Goal: Task Accomplishment & Management: Manage account settings

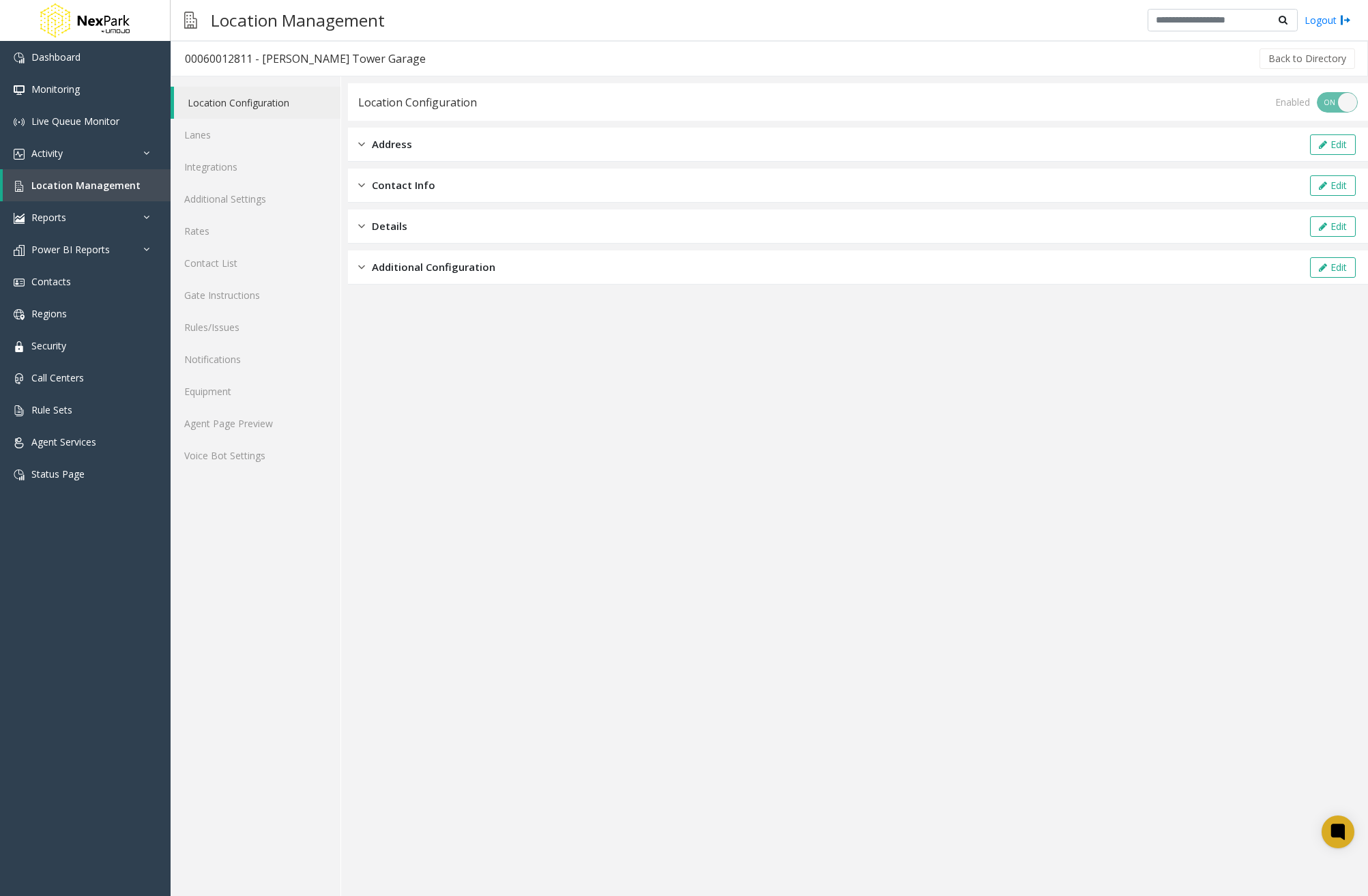
click at [545, 150] on div "Address Edit" at bounding box center [858, 144] width 1020 height 34
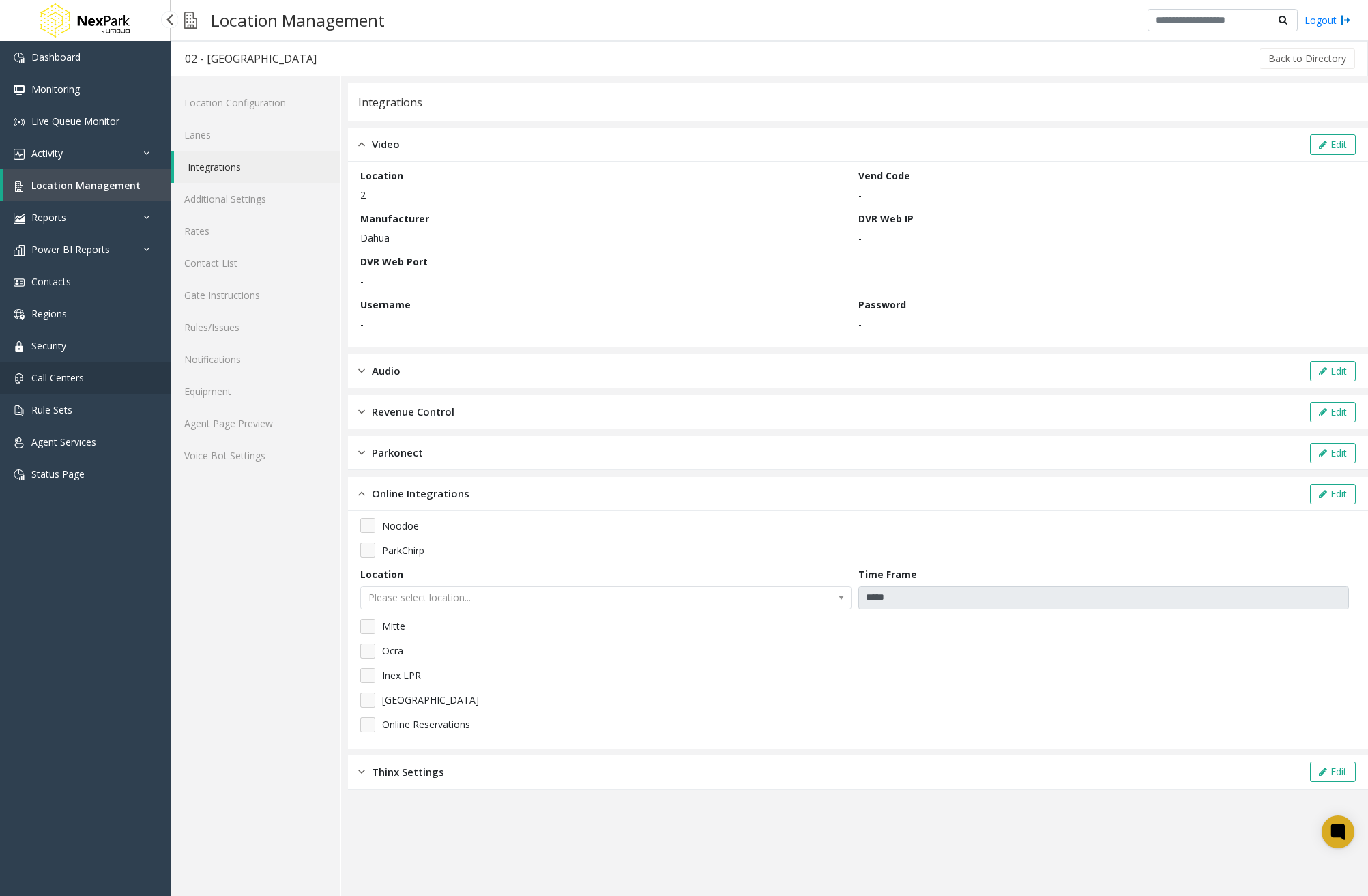
click at [74, 386] on link "Call Centers" at bounding box center [85, 378] width 171 height 32
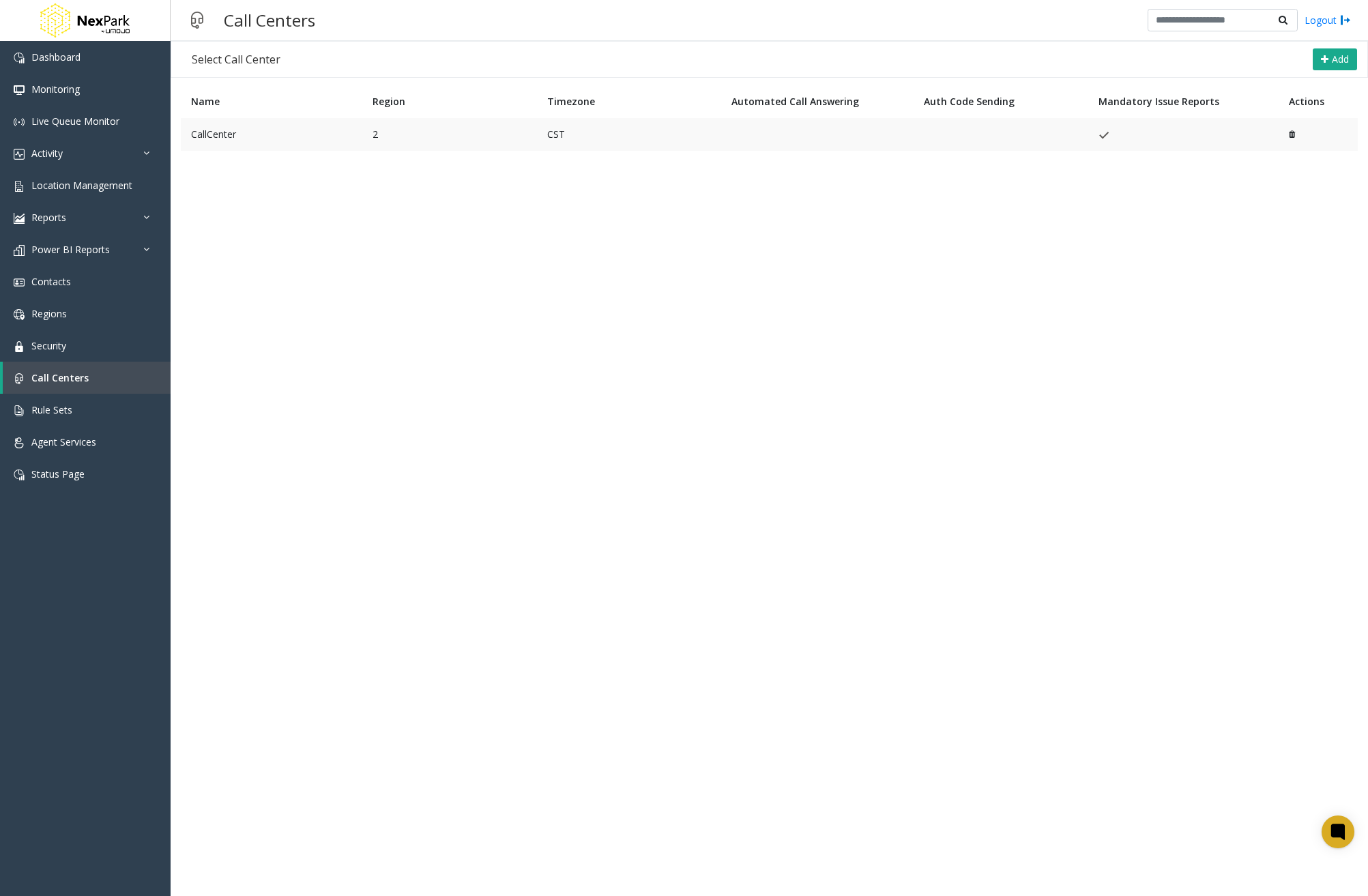
click at [253, 133] on td "CallCenter" at bounding box center [272, 134] width 182 height 33
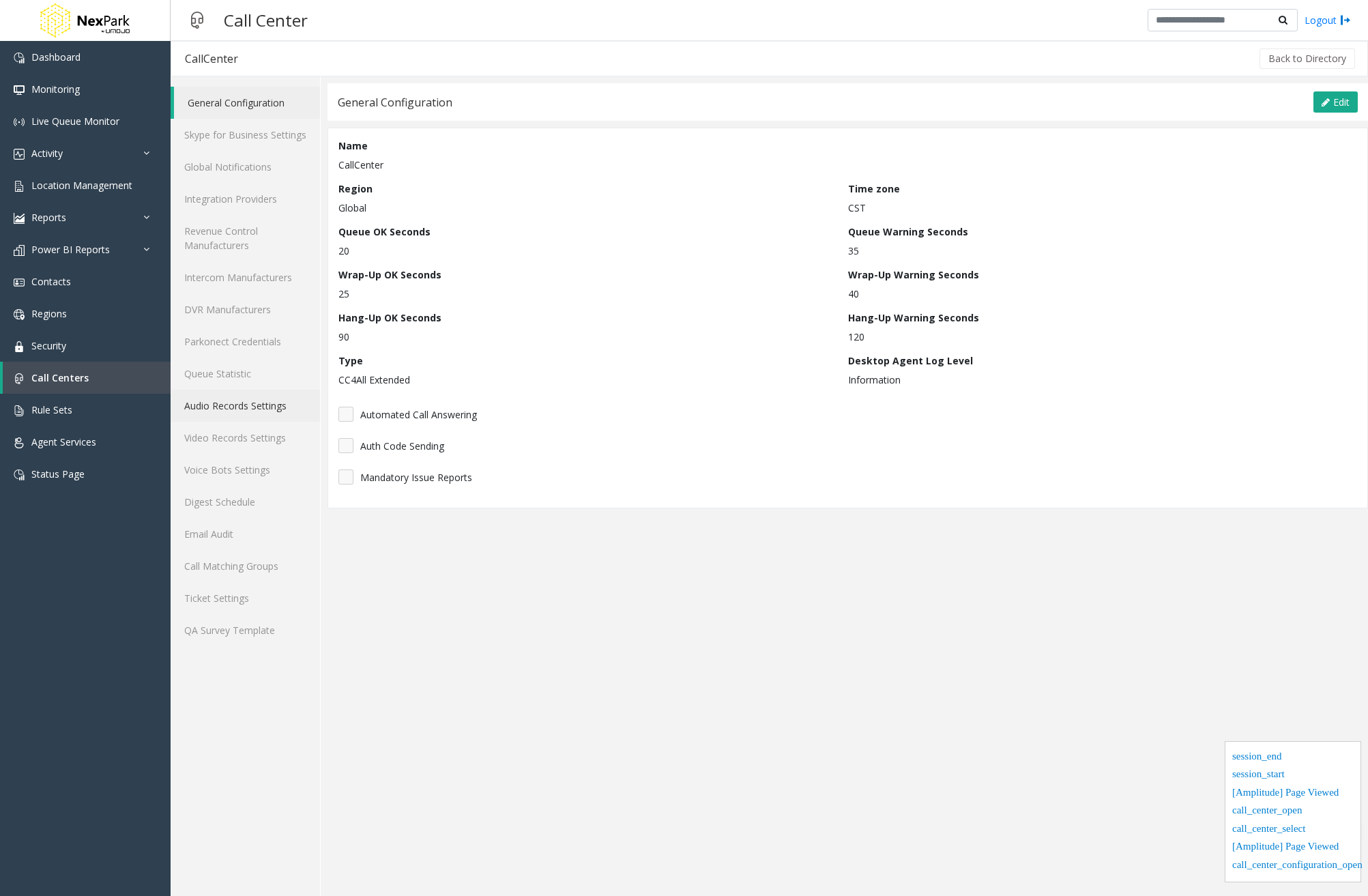
click at [251, 407] on link "Audio Records Settings" at bounding box center [246, 405] width 150 height 32
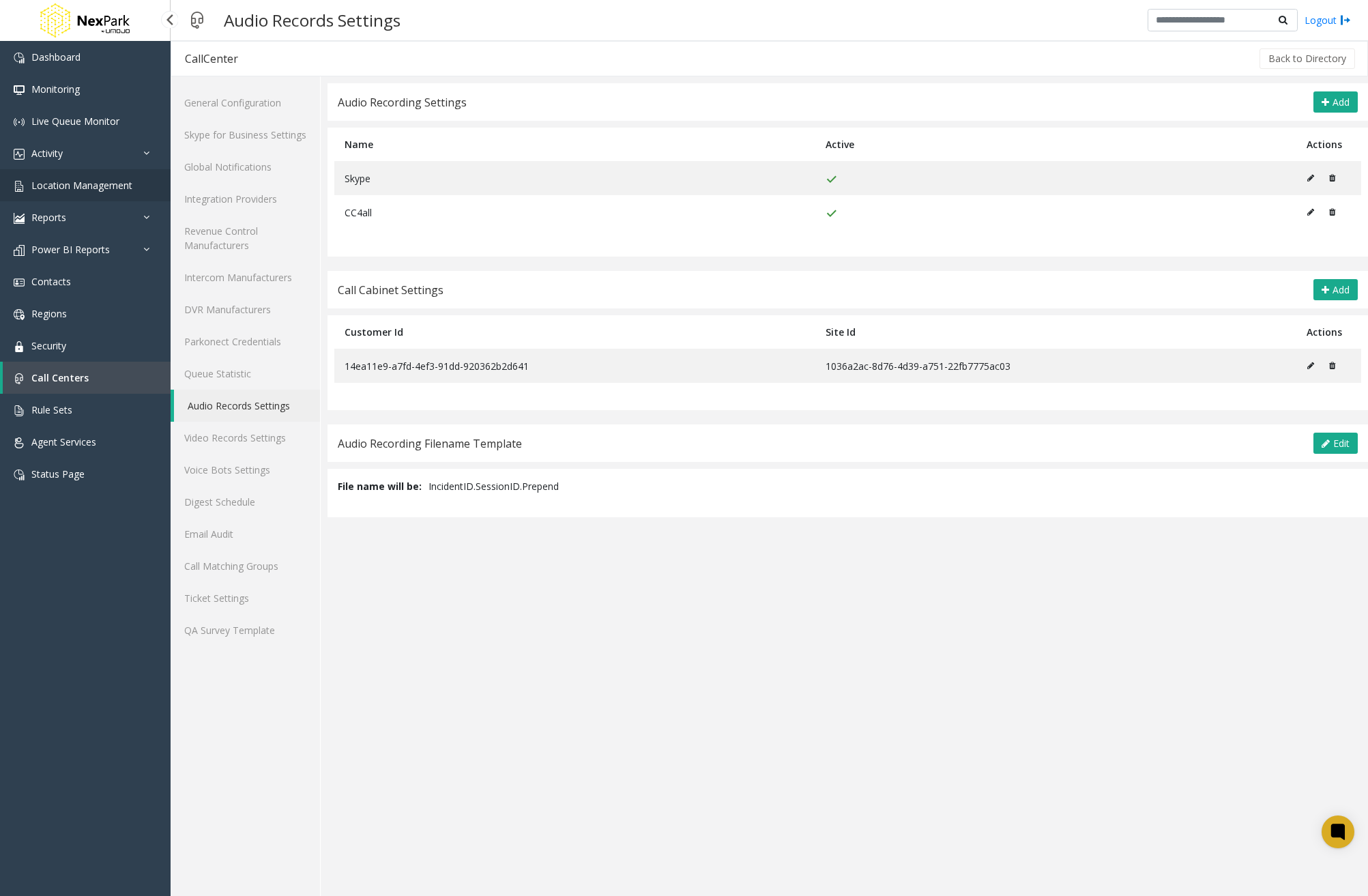
click at [109, 191] on span "Location Management" at bounding box center [82, 186] width 101 height 13
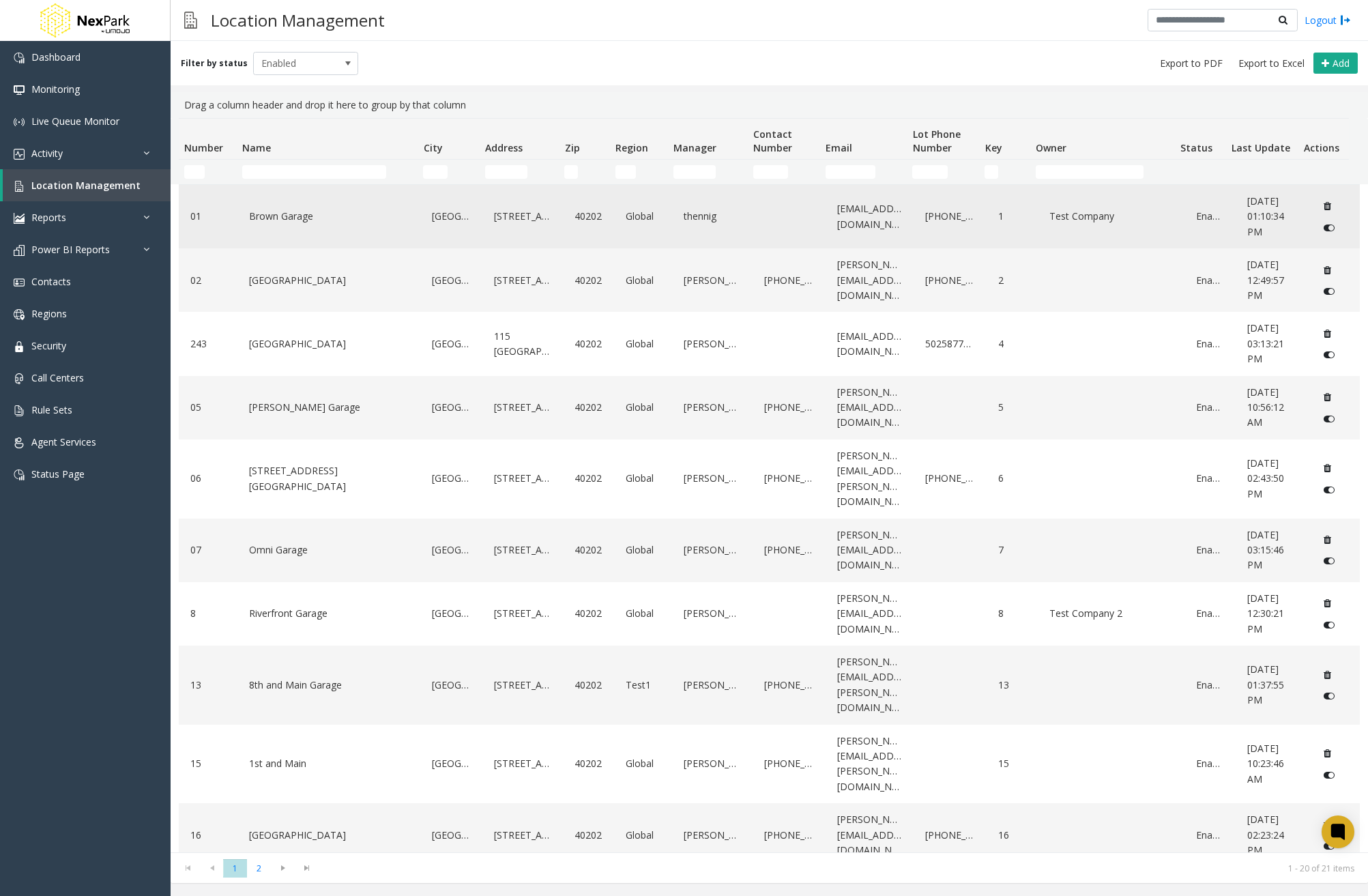
click at [285, 241] on div "Brown Garage" at bounding box center [328, 217] width 166 height 53
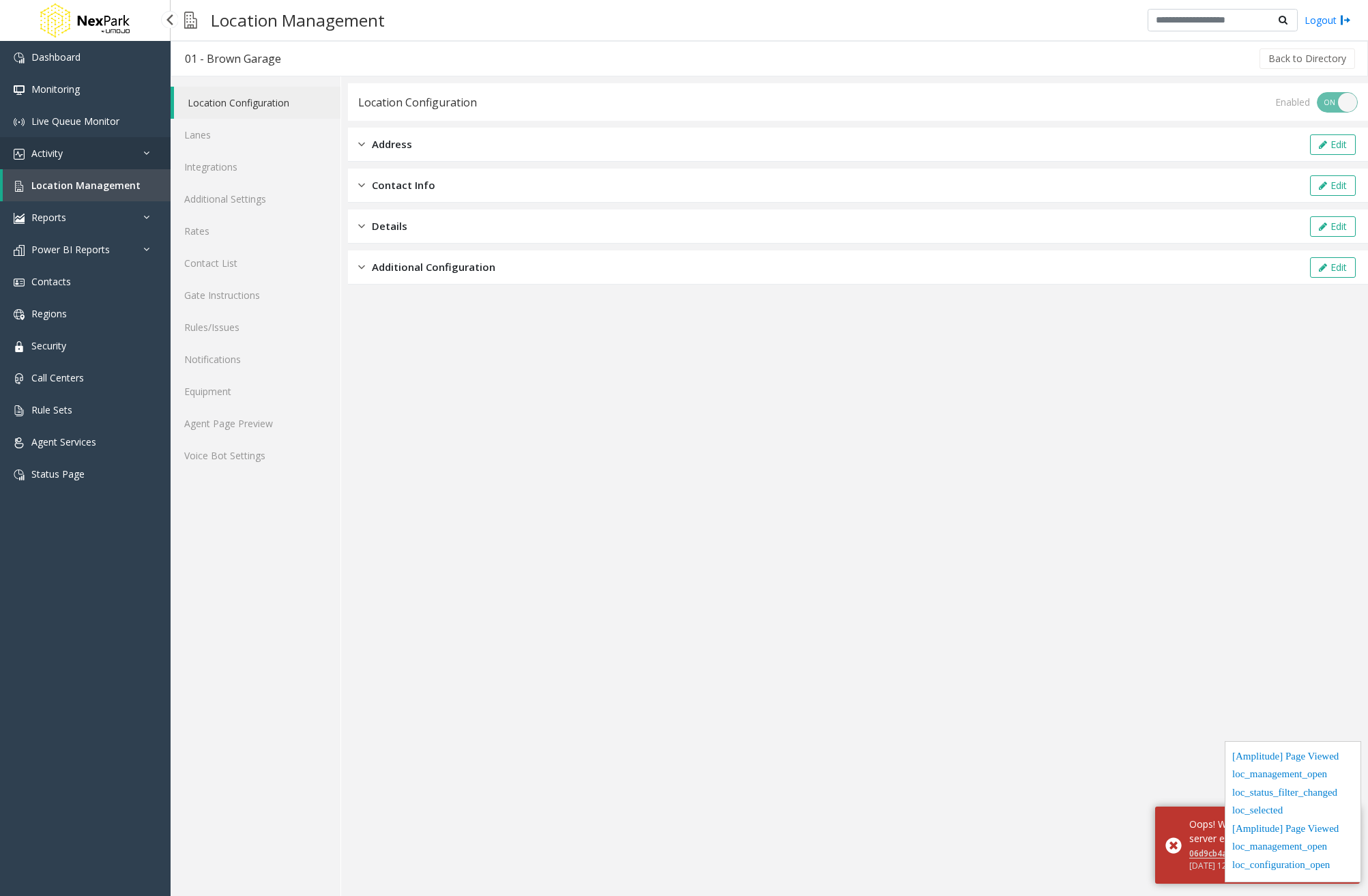
click at [113, 146] on link "Activity" at bounding box center [85, 153] width 171 height 32
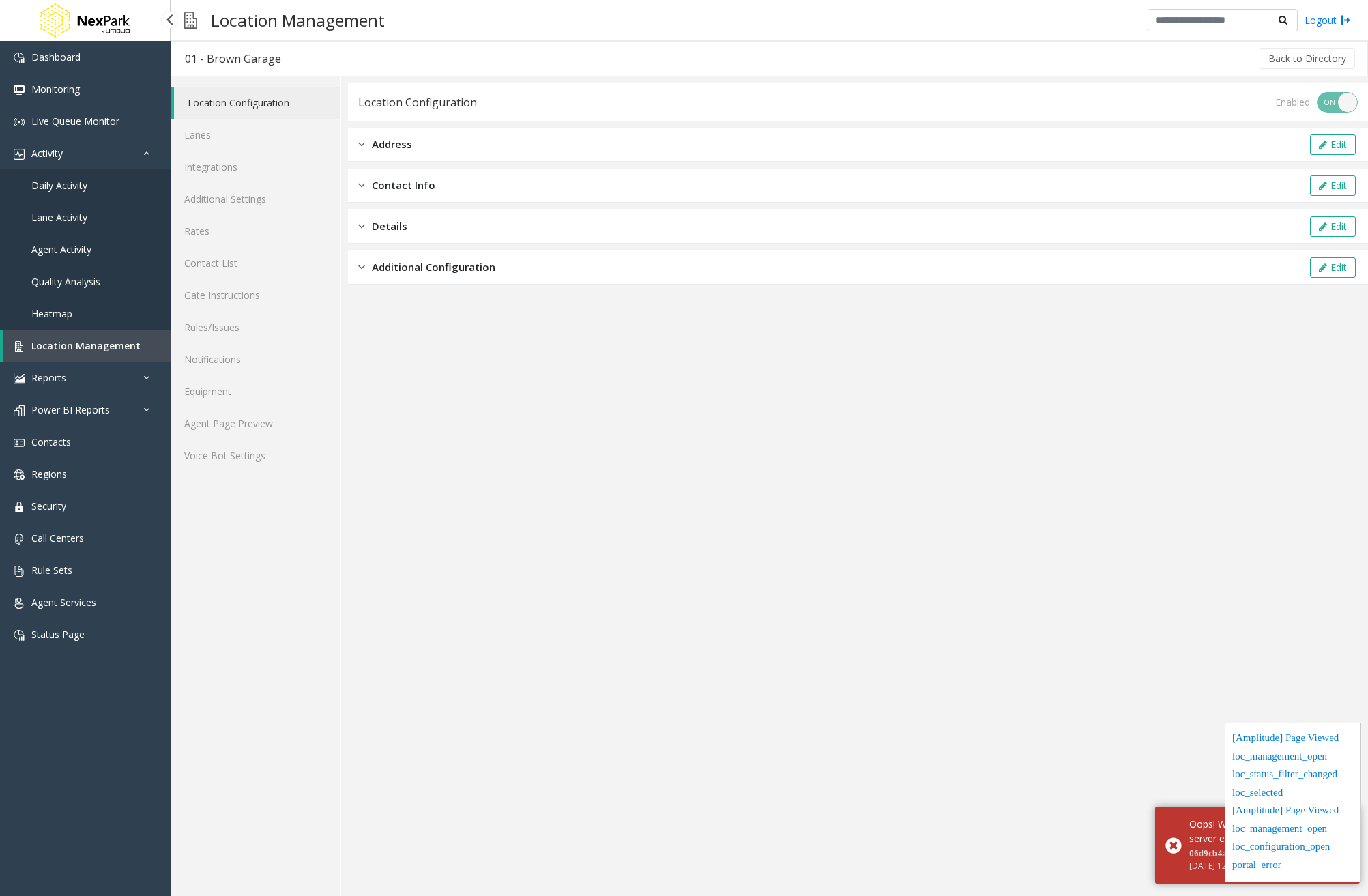
click at [92, 188] on link "Daily Activity" at bounding box center [85, 186] width 171 height 32
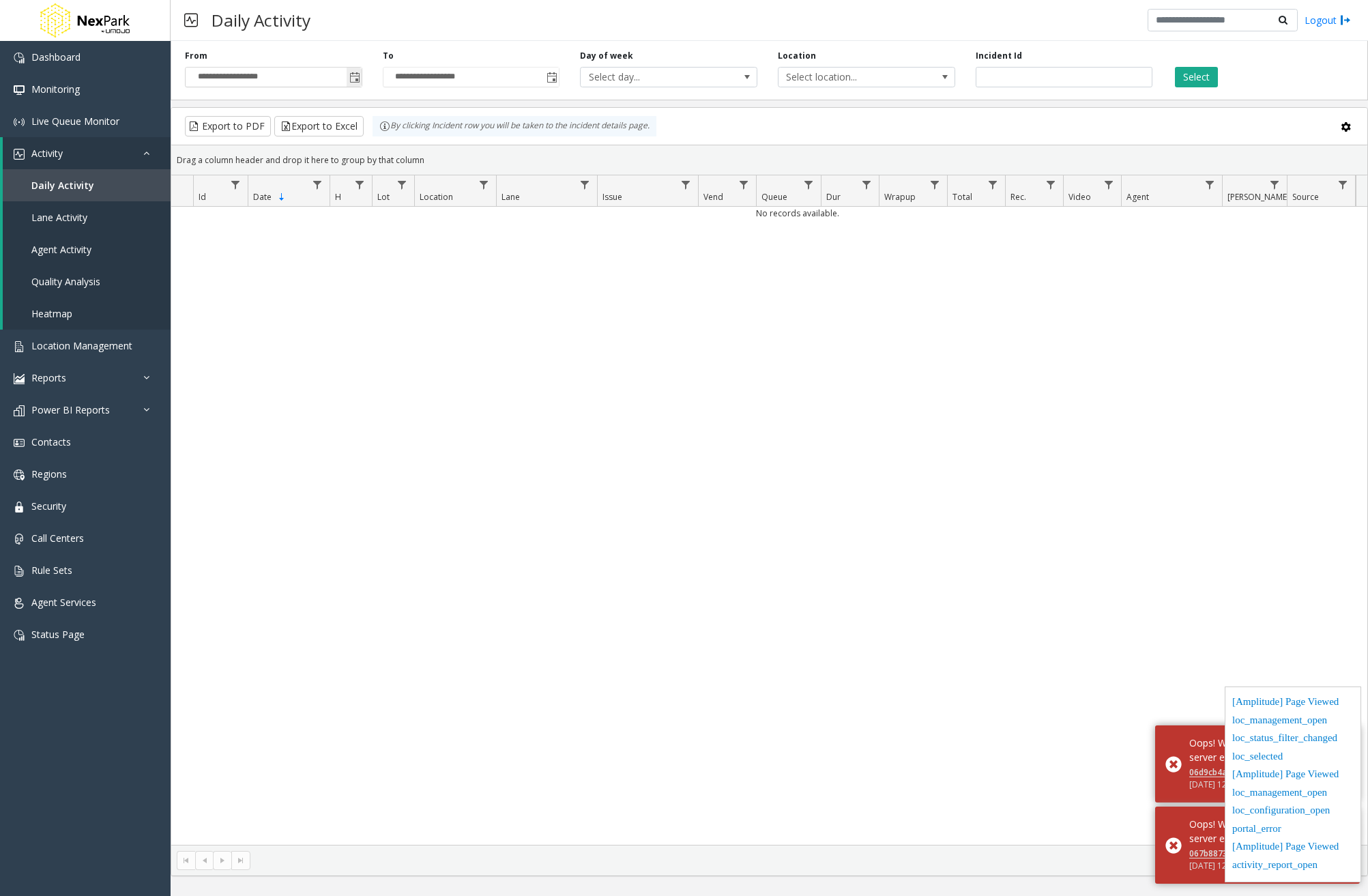
click at [354, 81] on span "Toggle popup" at bounding box center [354, 78] width 11 height 11
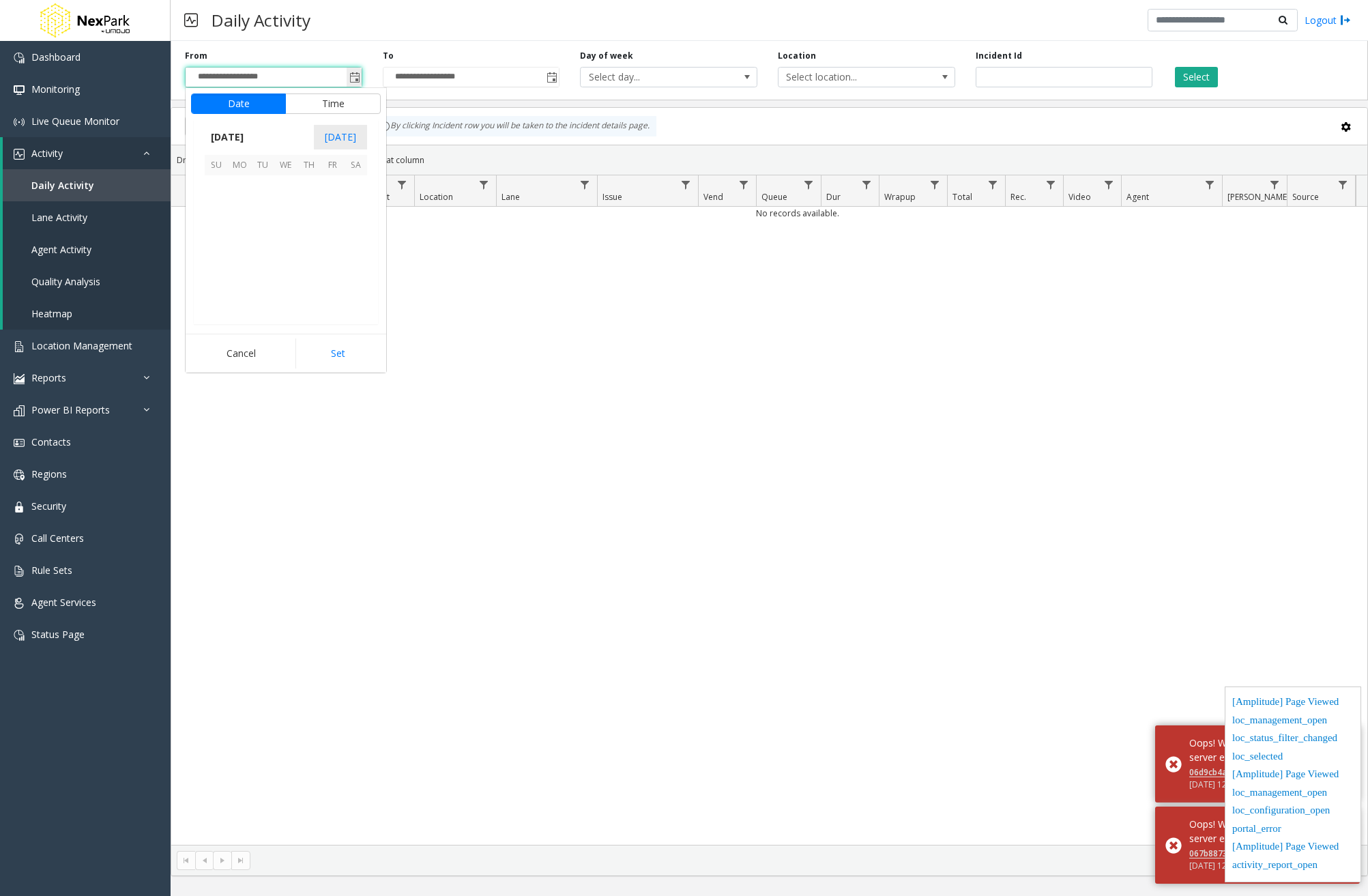
scroll to position [245046, 0]
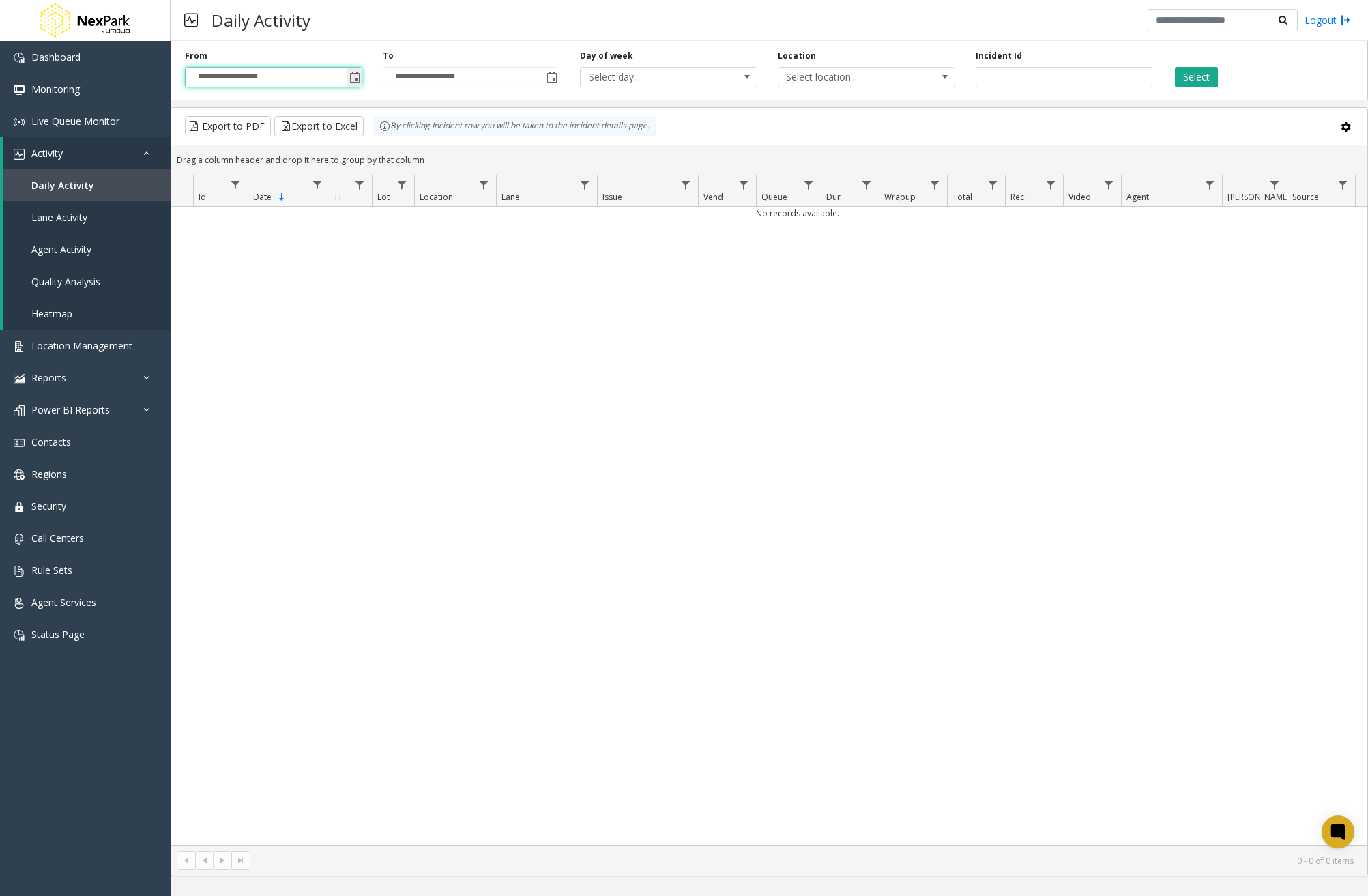
click at [358, 73] on span "Toggle popup" at bounding box center [354, 78] width 11 height 11
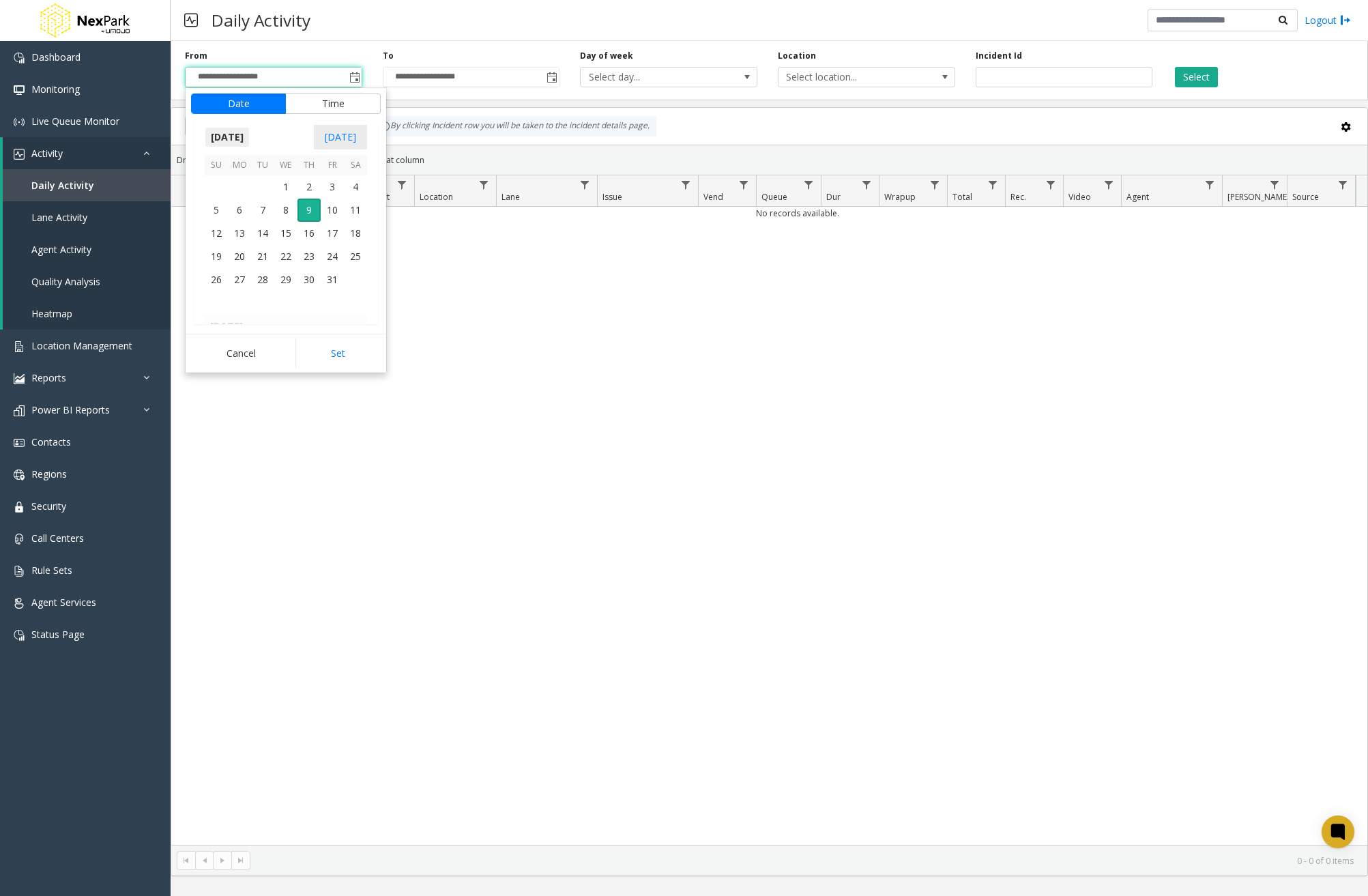
click at [221, 137] on span "October 2025" at bounding box center [227, 137] width 45 height 21
click at [219, 169] on span "Jan" at bounding box center [221, 166] width 33 height 33
click at [282, 187] on span "1" at bounding box center [286, 187] width 23 height 23
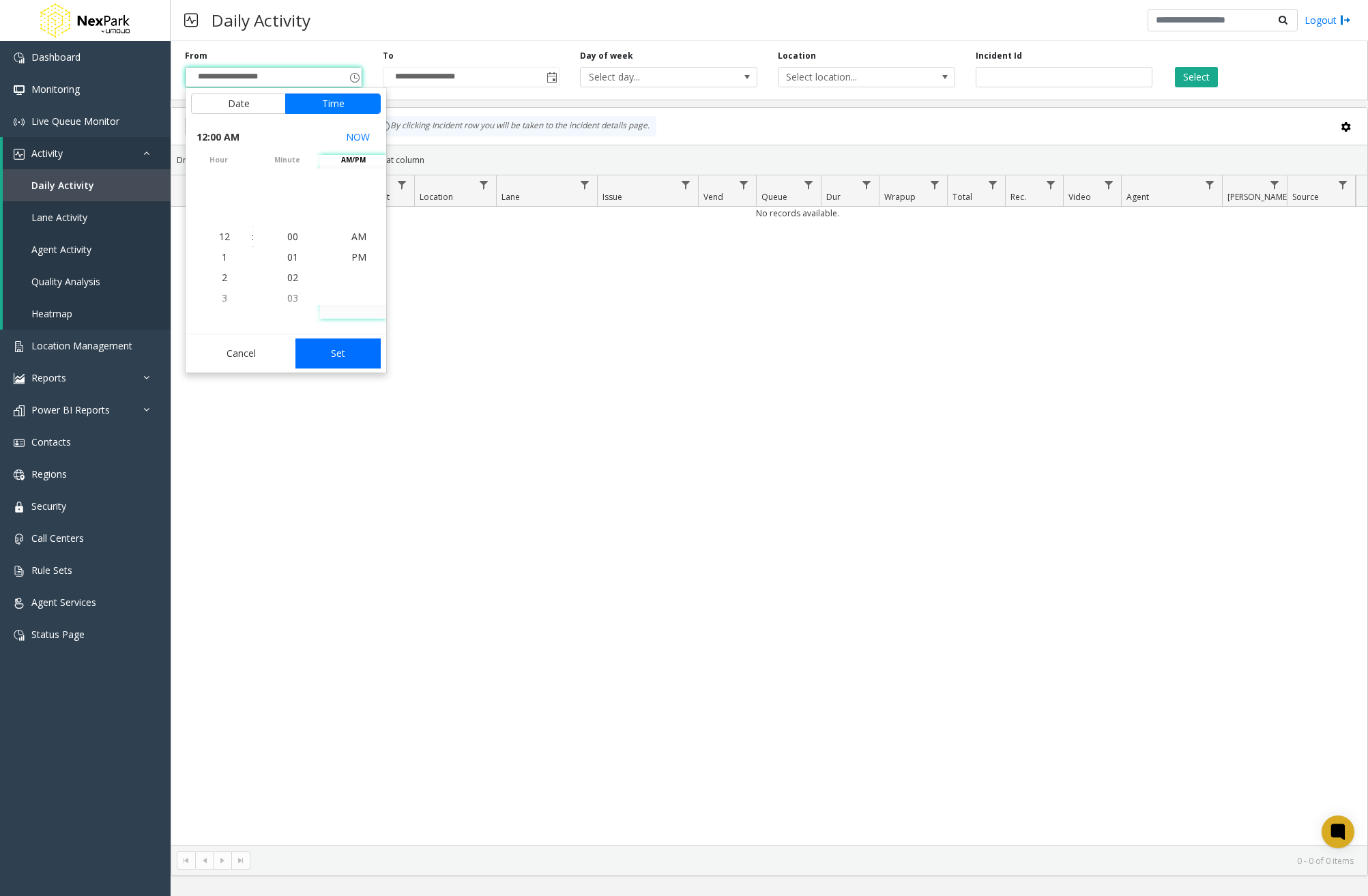
click at [339, 342] on button "Set" at bounding box center [338, 353] width 86 height 30
type input "**********"
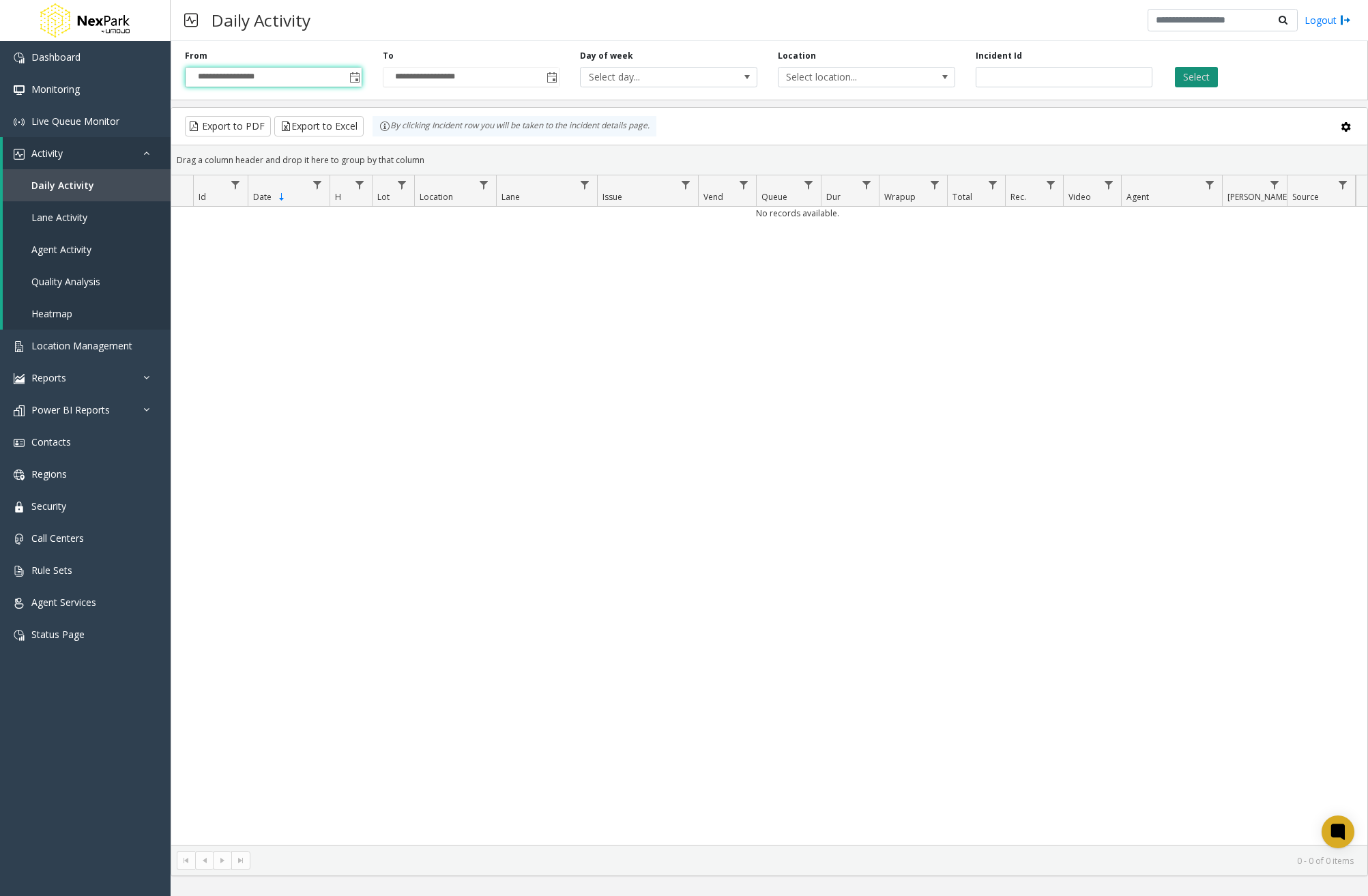
click at [1120, 76] on button "Select" at bounding box center [1196, 77] width 43 height 21
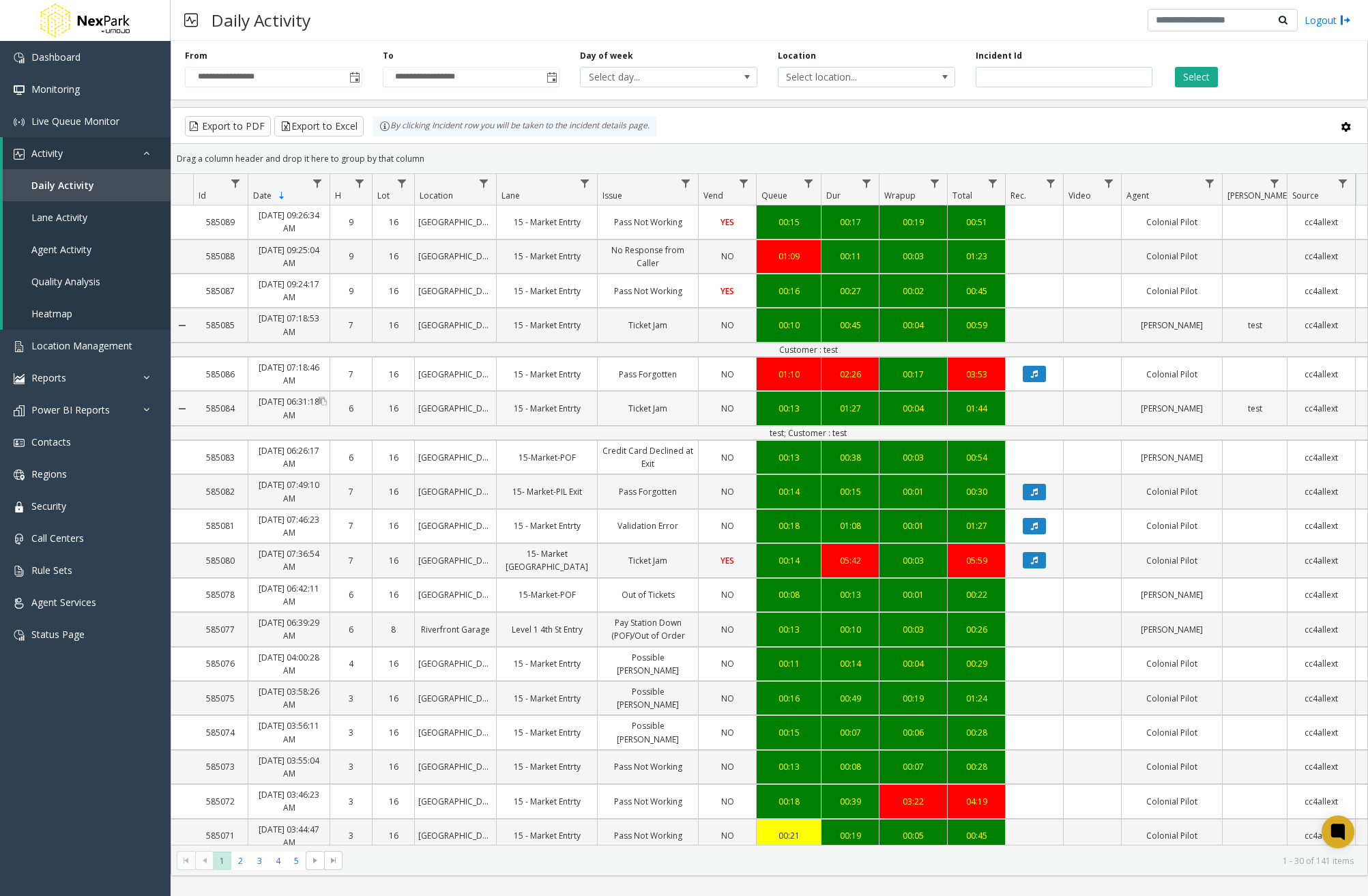
click at [292, 411] on link "Jul 18, 2025 06:31:18 AM" at bounding box center [289, 408] width 81 height 33
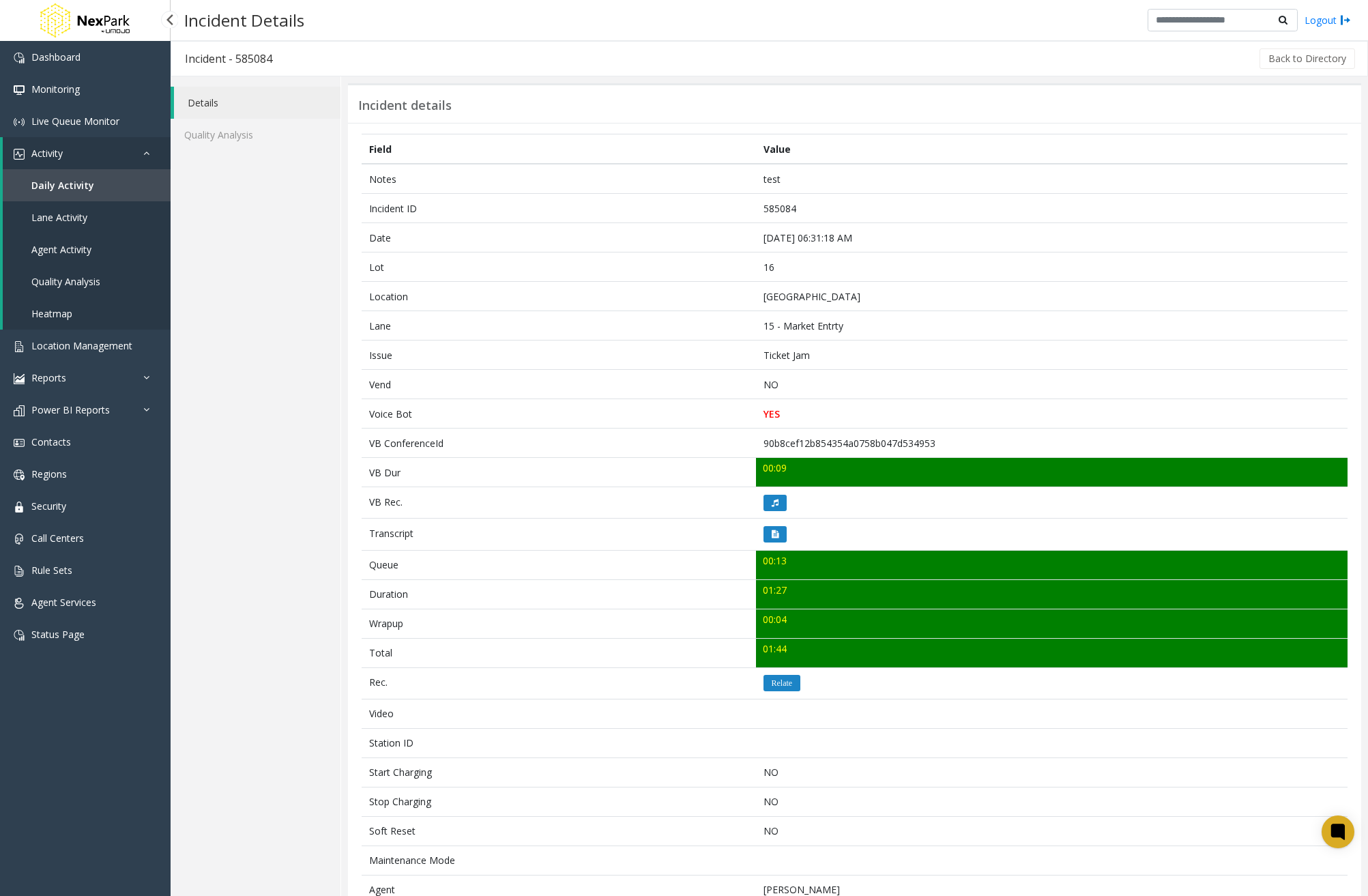
click at [85, 197] on link "Daily Activity" at bounding box center [87, 186] width 168 height 32
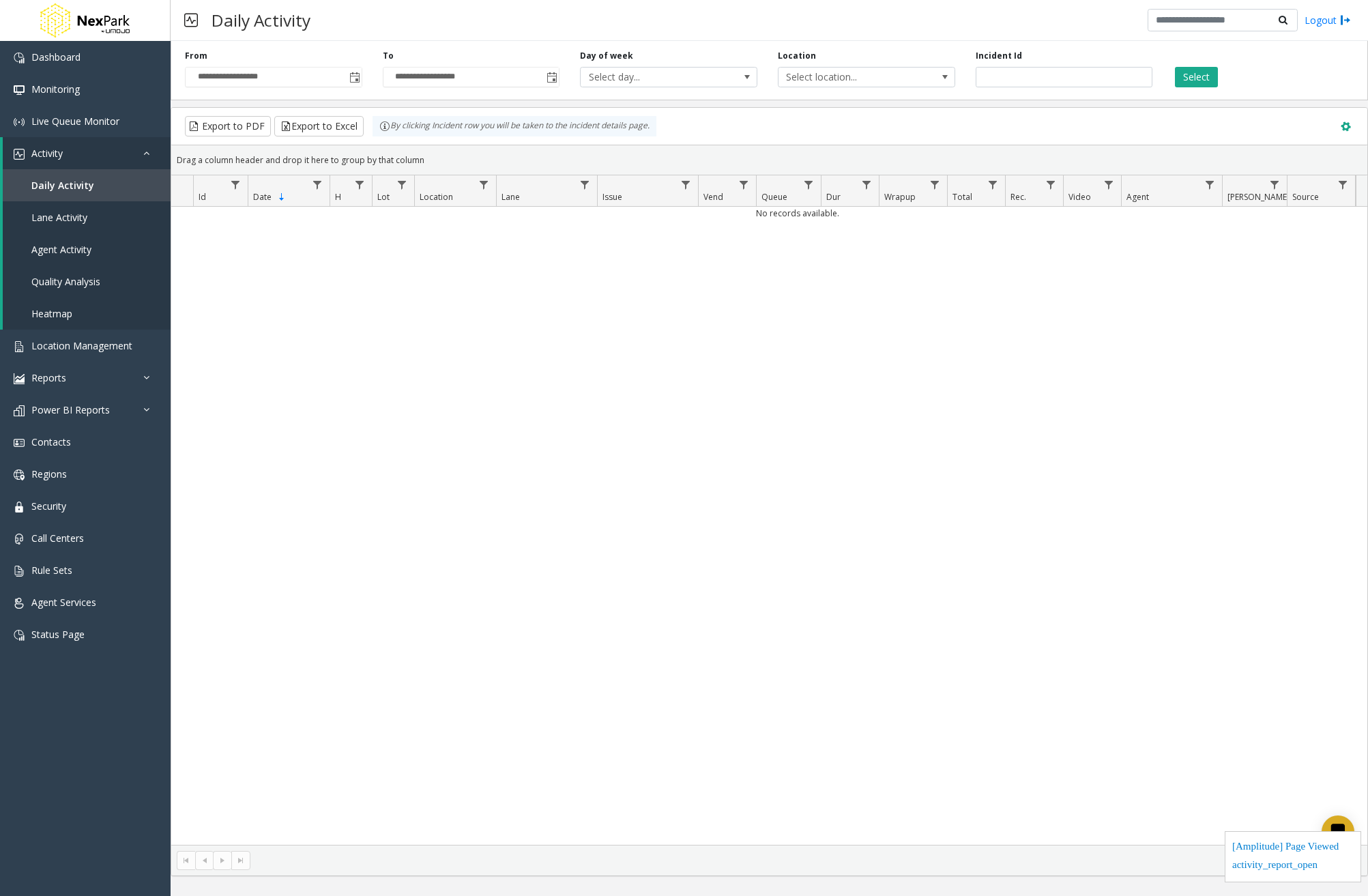
click at [1120, 126] on span at bounding box center [1345, 127] width 15 height 15
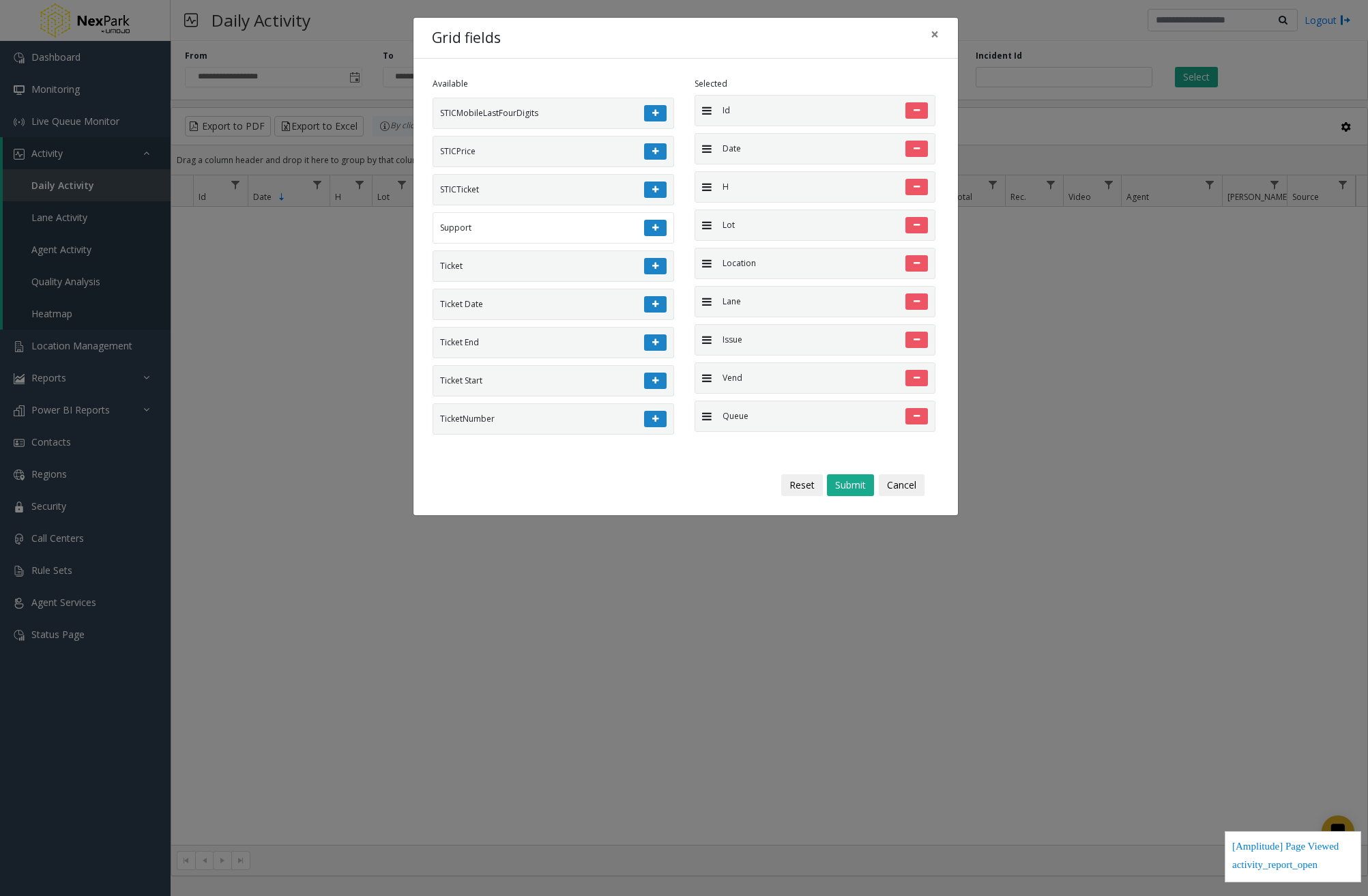
scroll to position [4157, 0]
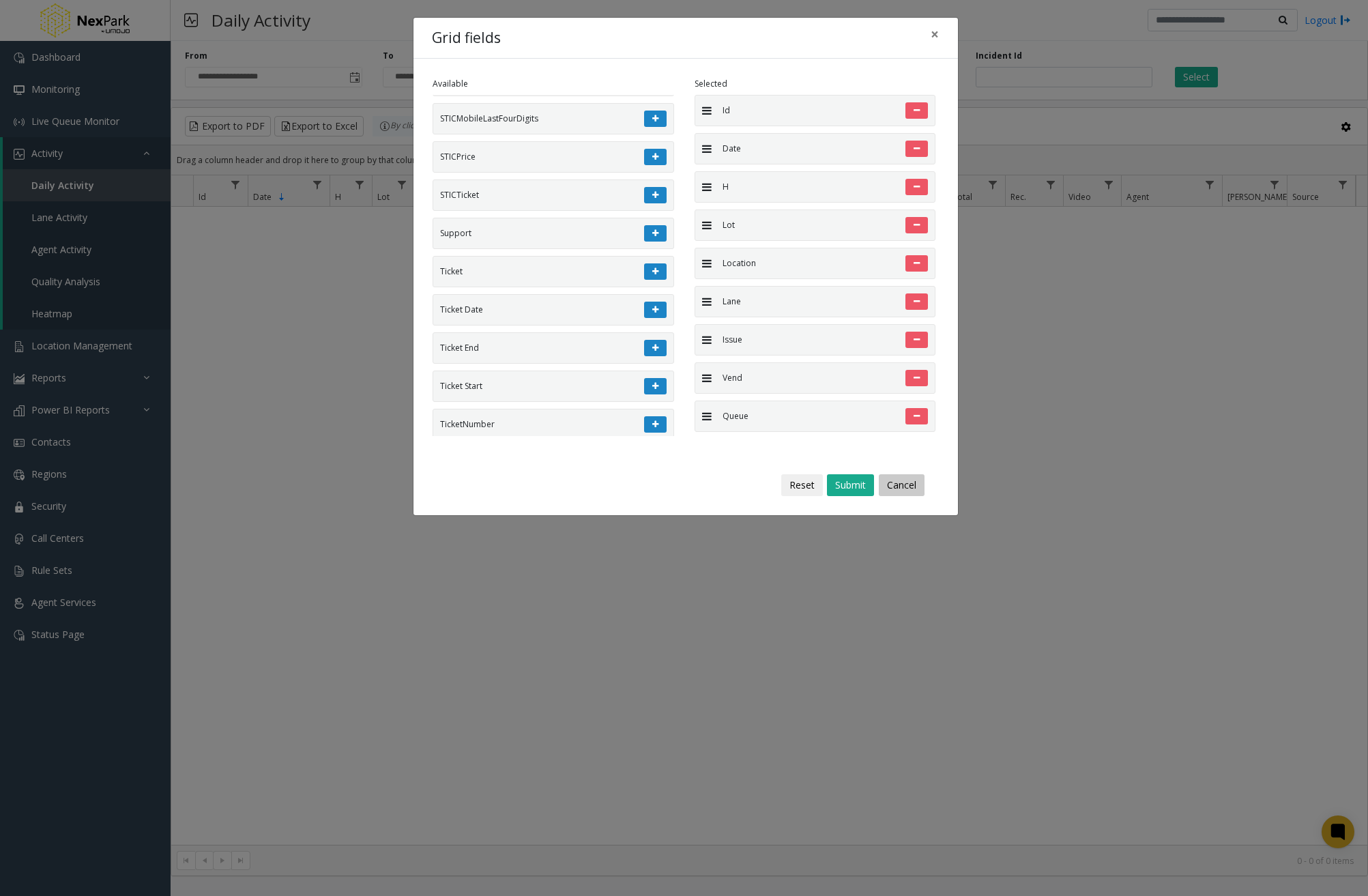
click at [897, 484] on button "Cancel" at bounding box center [902, 485] width 45 height 22
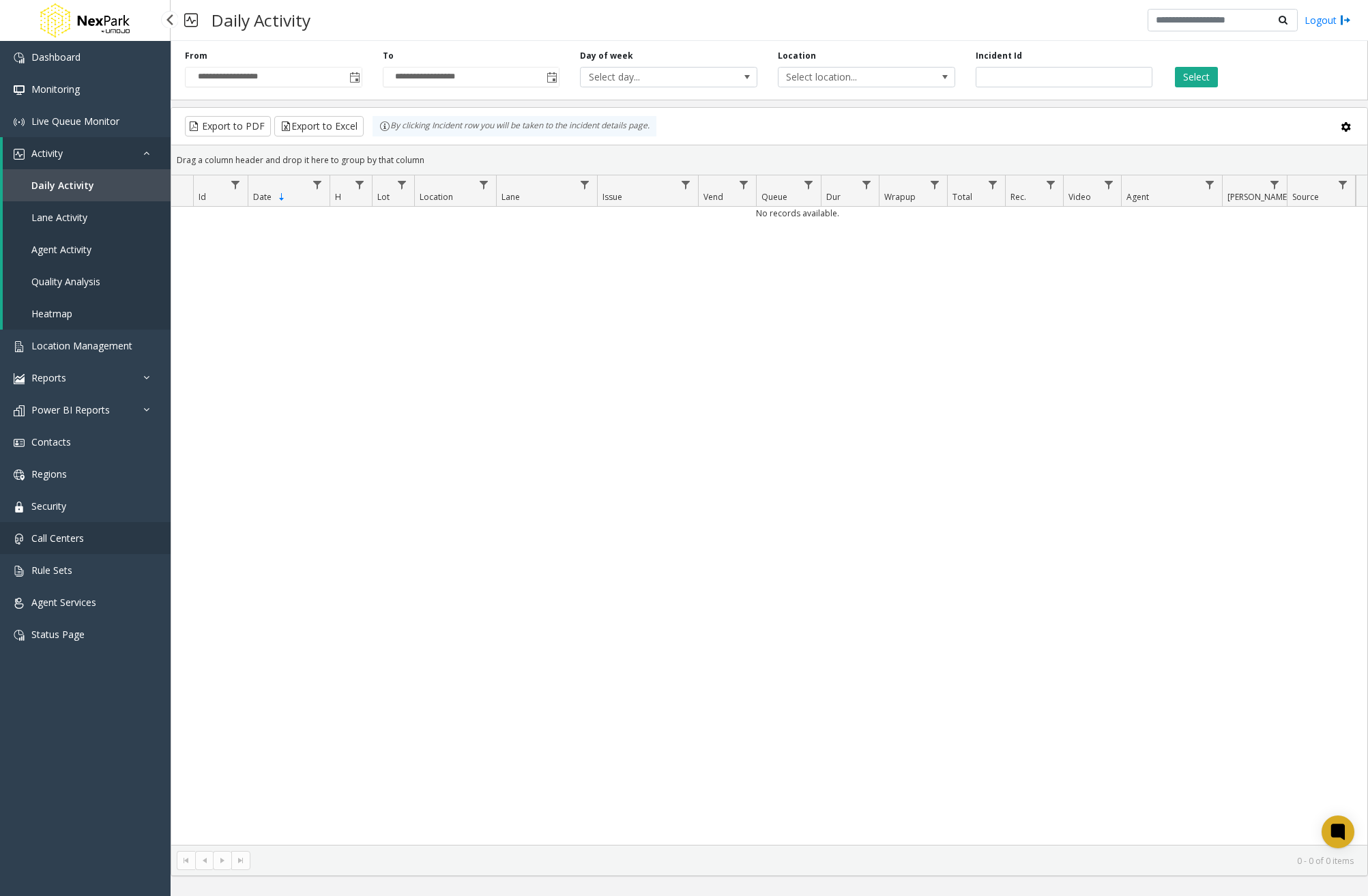
click at [92, 536] on link "Call Centers" at bounding box center [85, 538] width 171 height 32
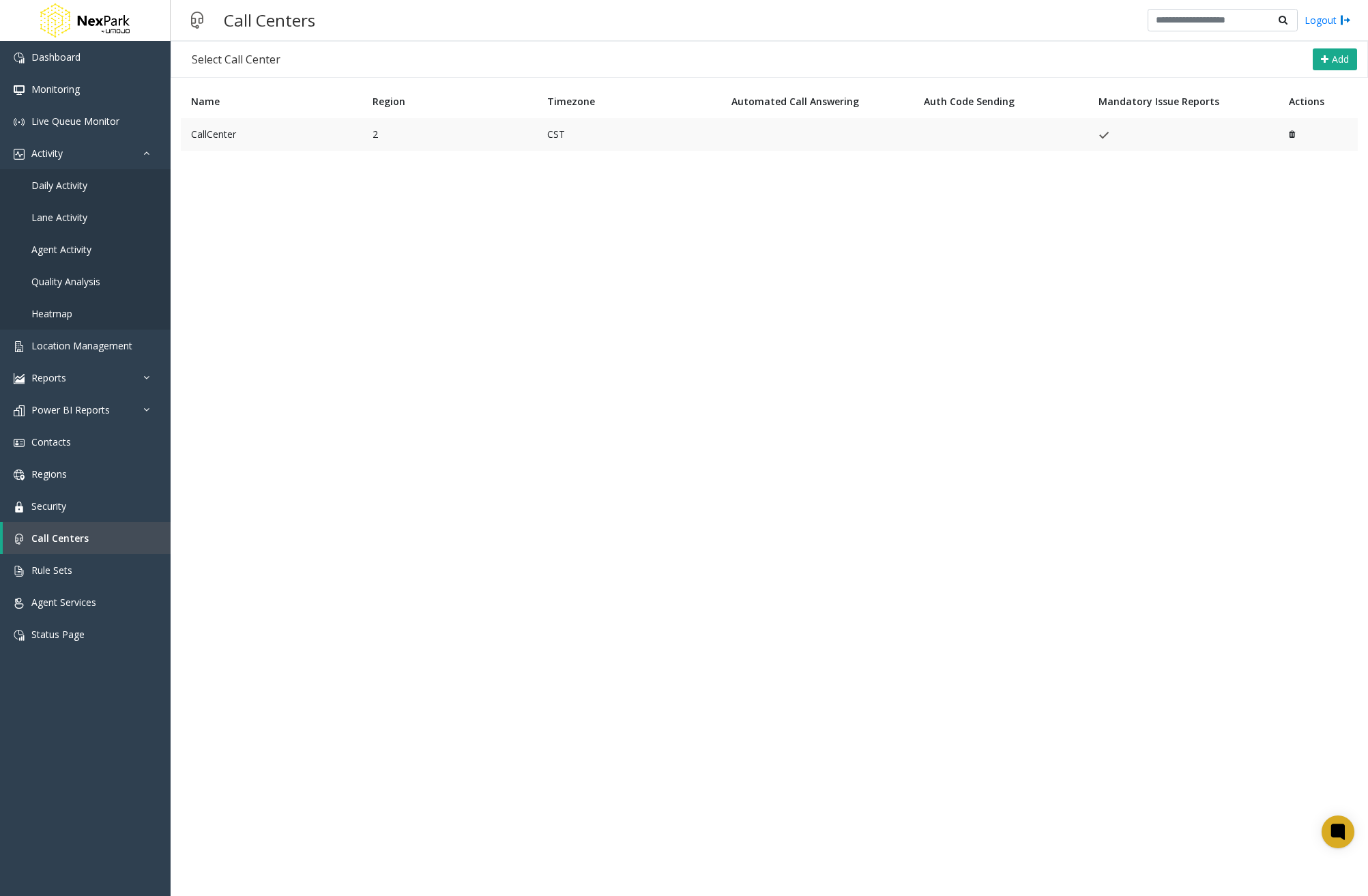
click at [240, 122] on td "CallCenter" at bounding box center [272, 134] width 182 height 33
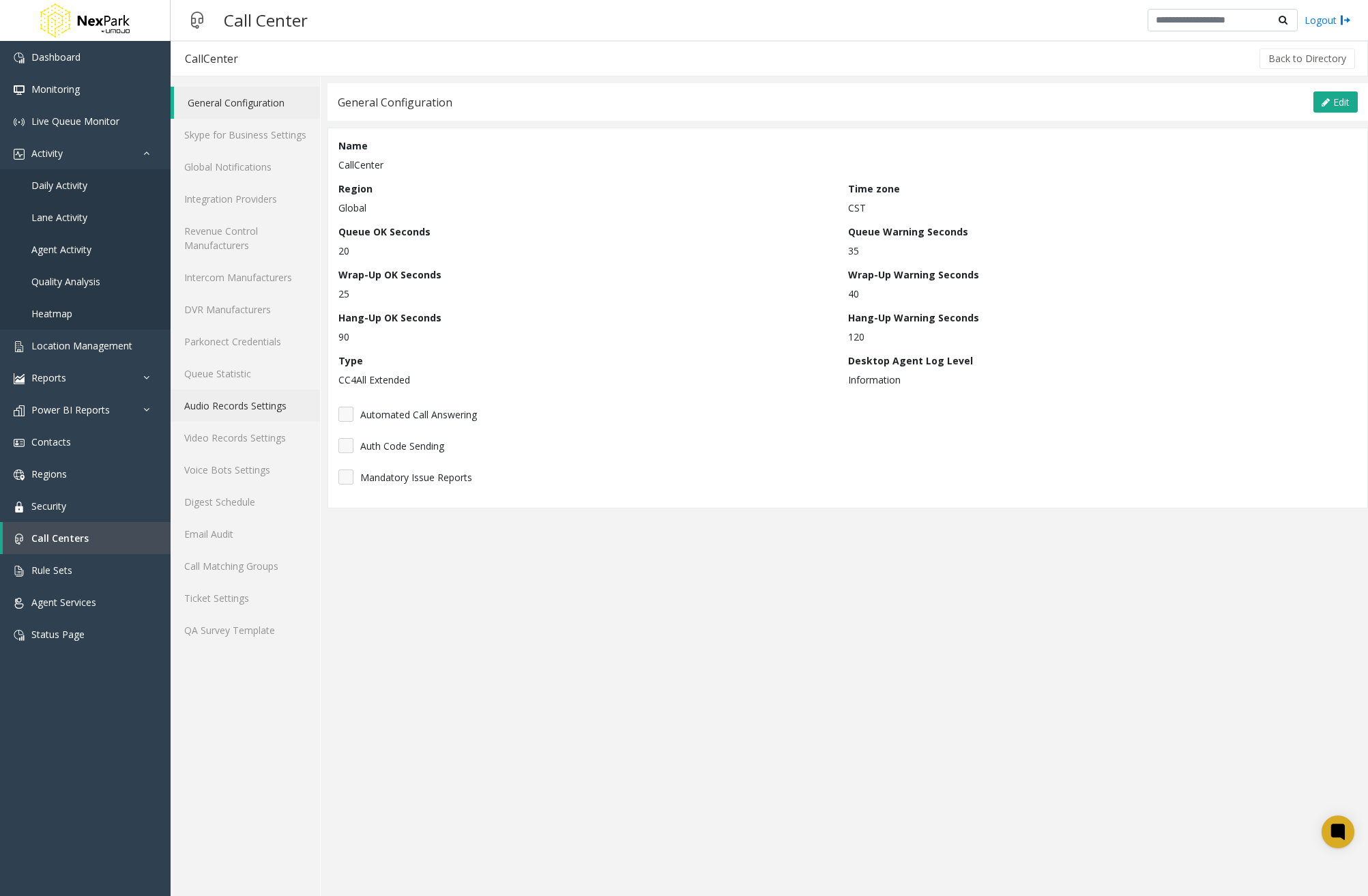
click at [248, 396] on link "Audio Records Settings" at bounding box center [246, 405] width 150 height 32
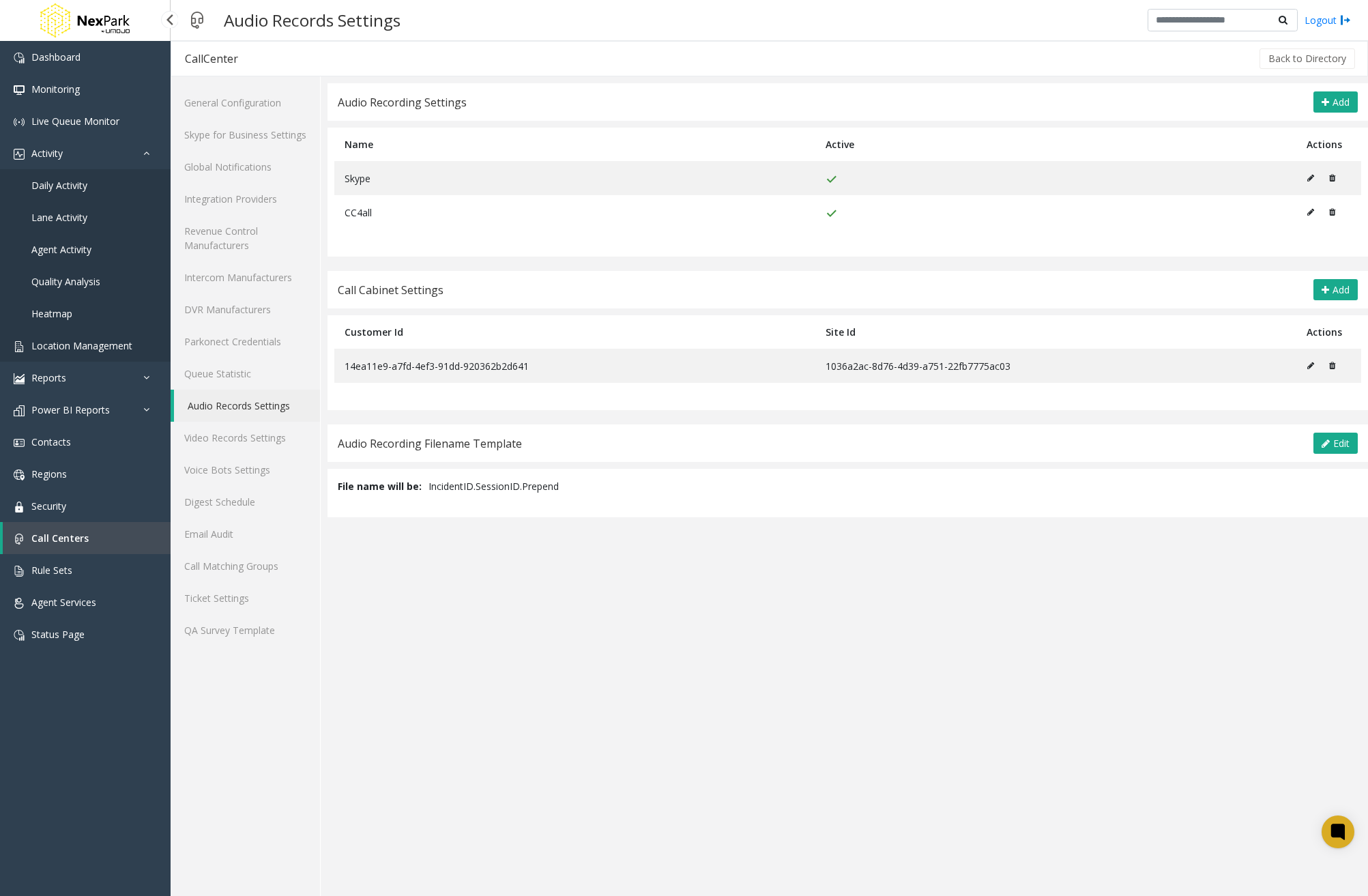
click at [81, 354] on link "Location Management" at bounding box center [85, 345] width 171 height 32
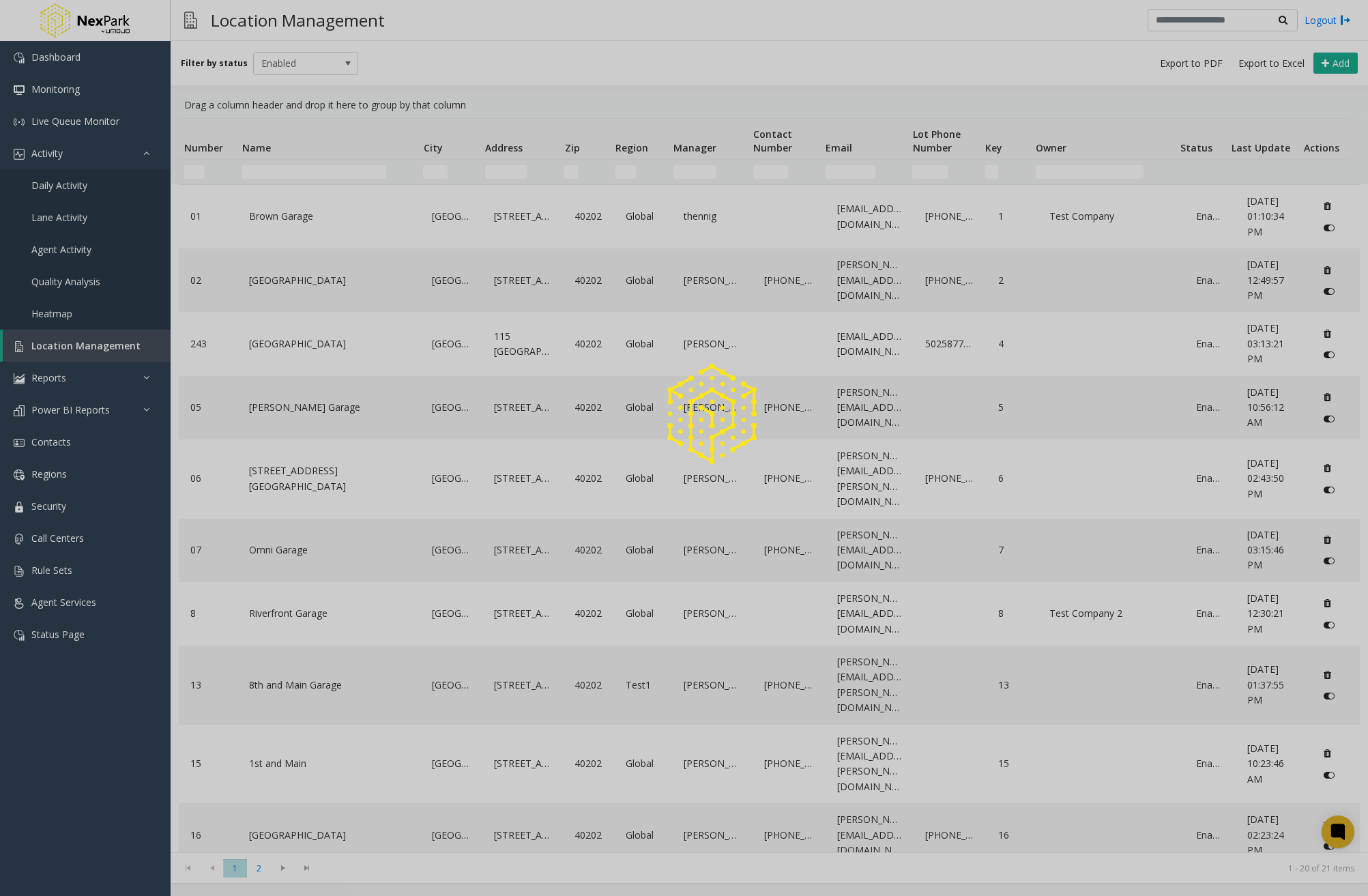
click at [265, 298] on div at bounding box center [684, 448] width 1368 height 896
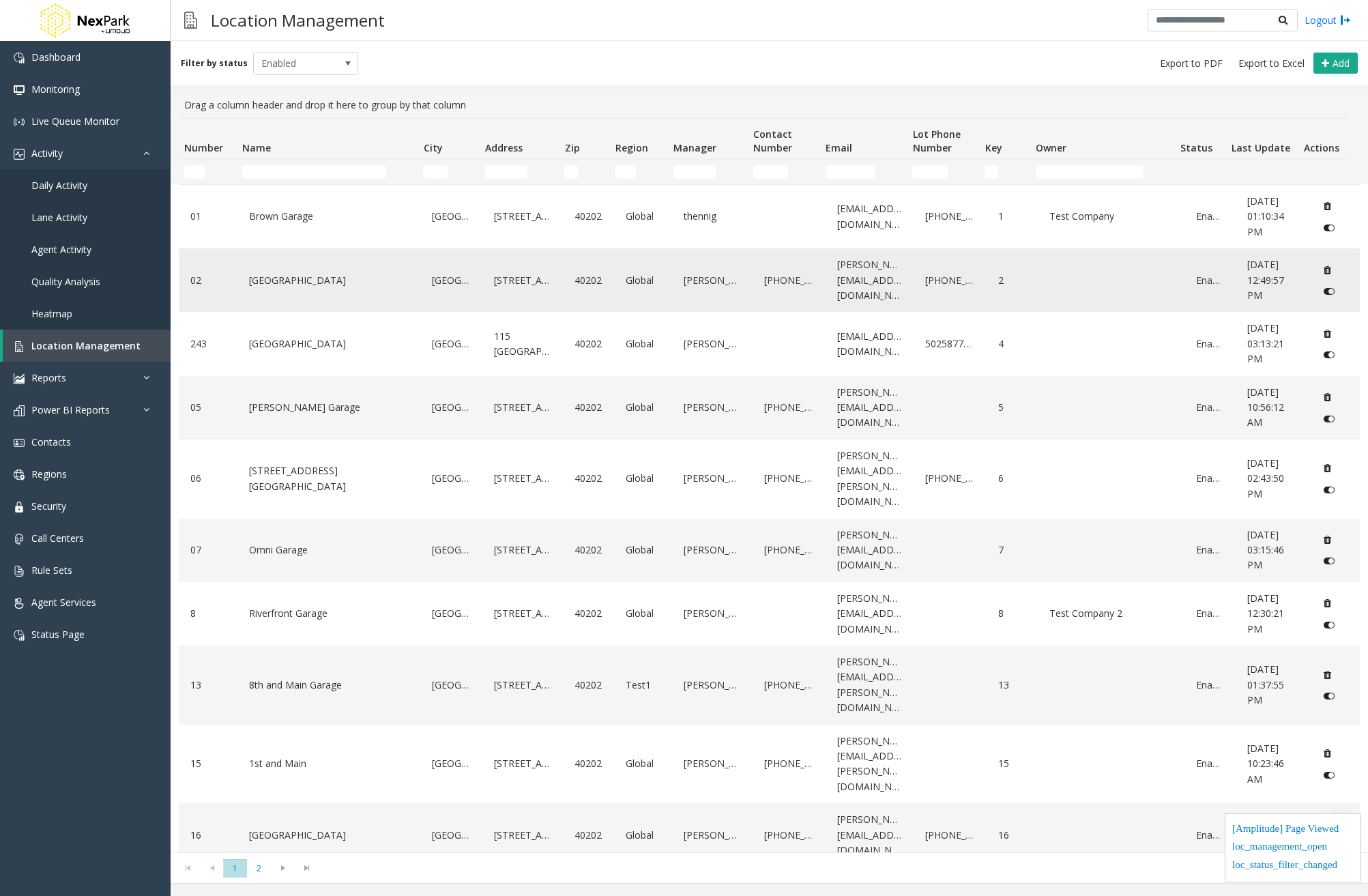
click at [290, 283] on link "5th Street Garage" at bounding box center [328, 281] width 166 height 22
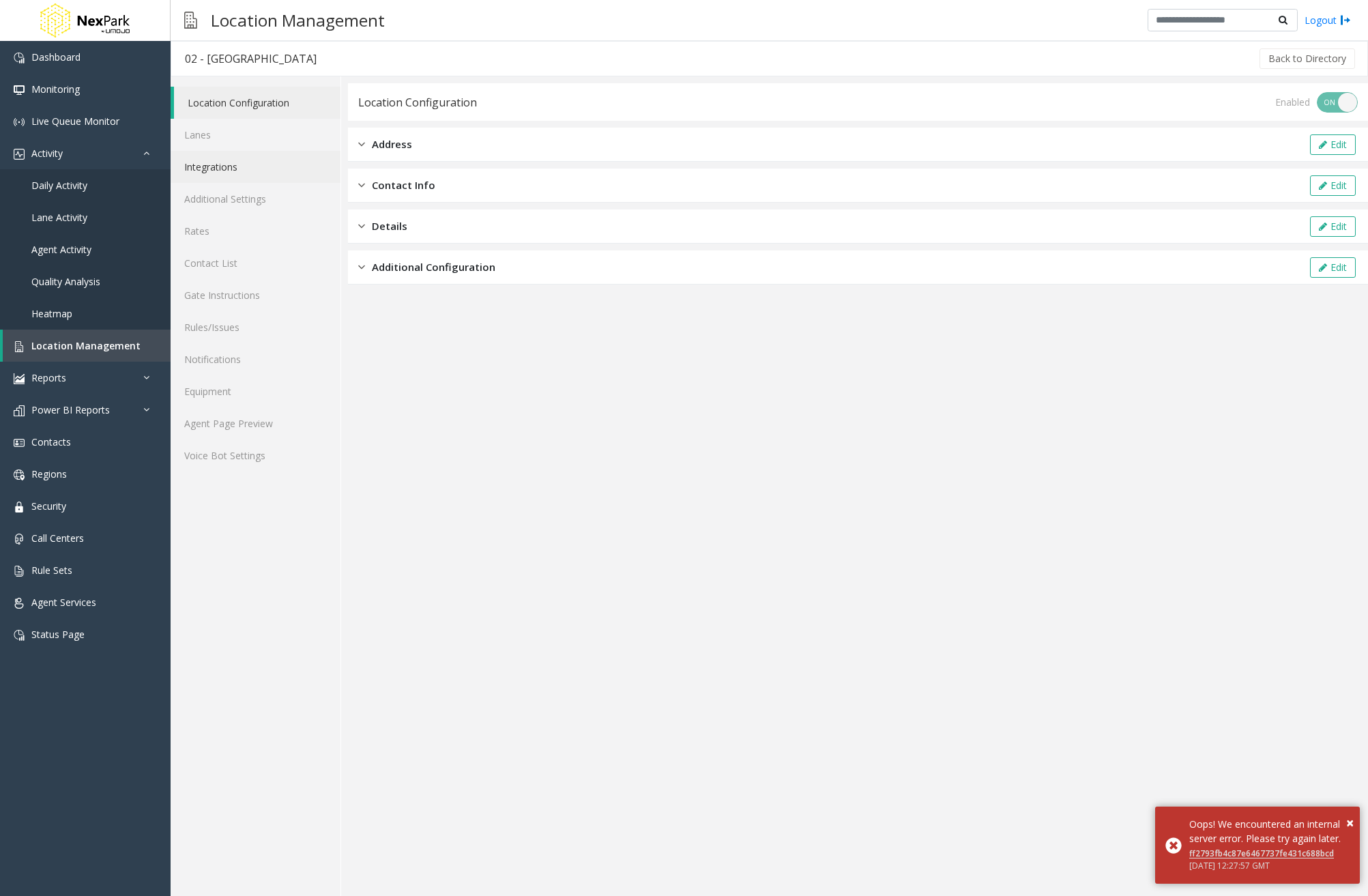
click at [238, 170] on link "Integrations" at bounding box center [256, 167] width 170 height 32
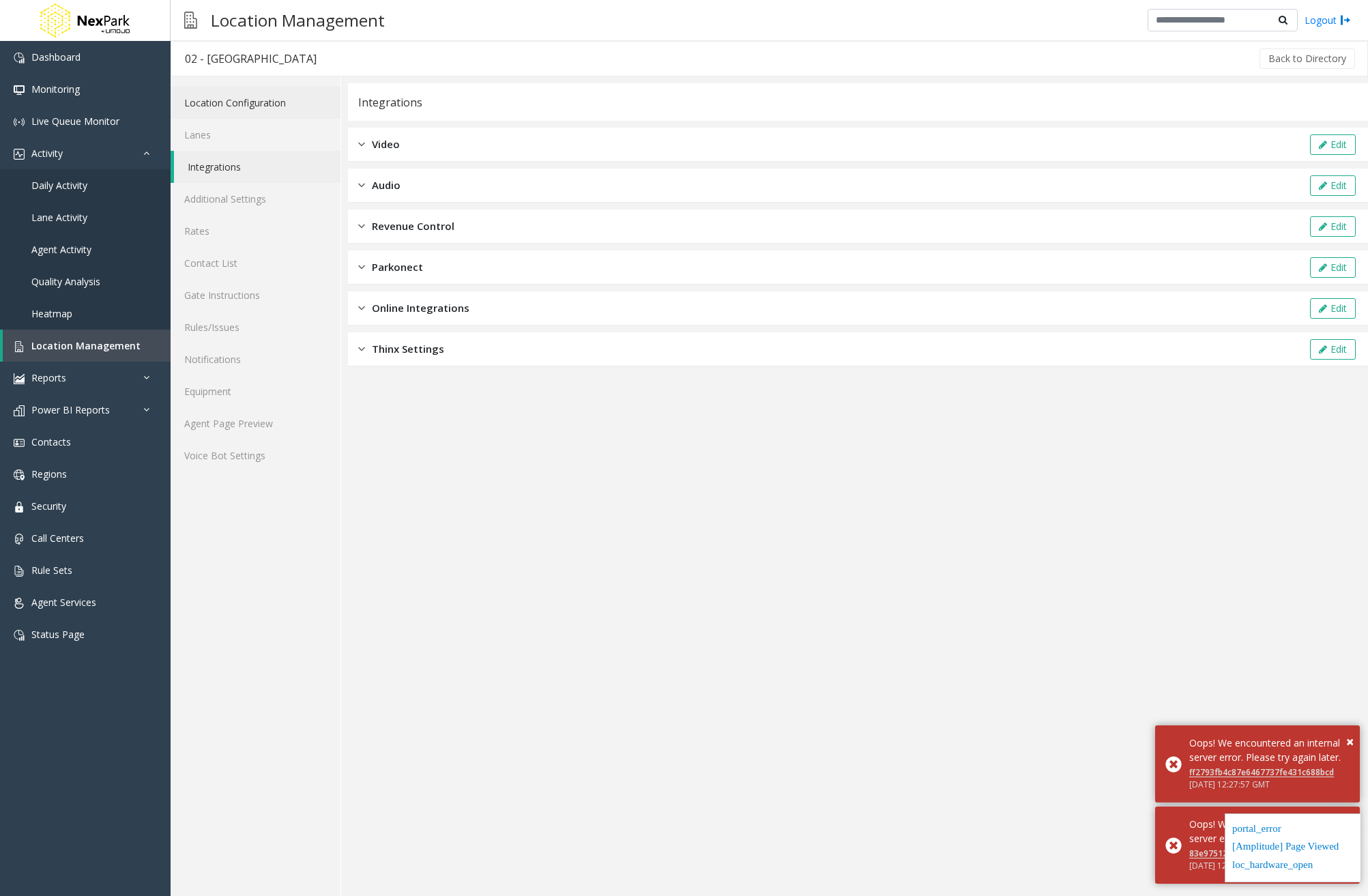
click at [235, 102] on link "Location Configuration" at bounding box center [256, 103] width 170 height 32
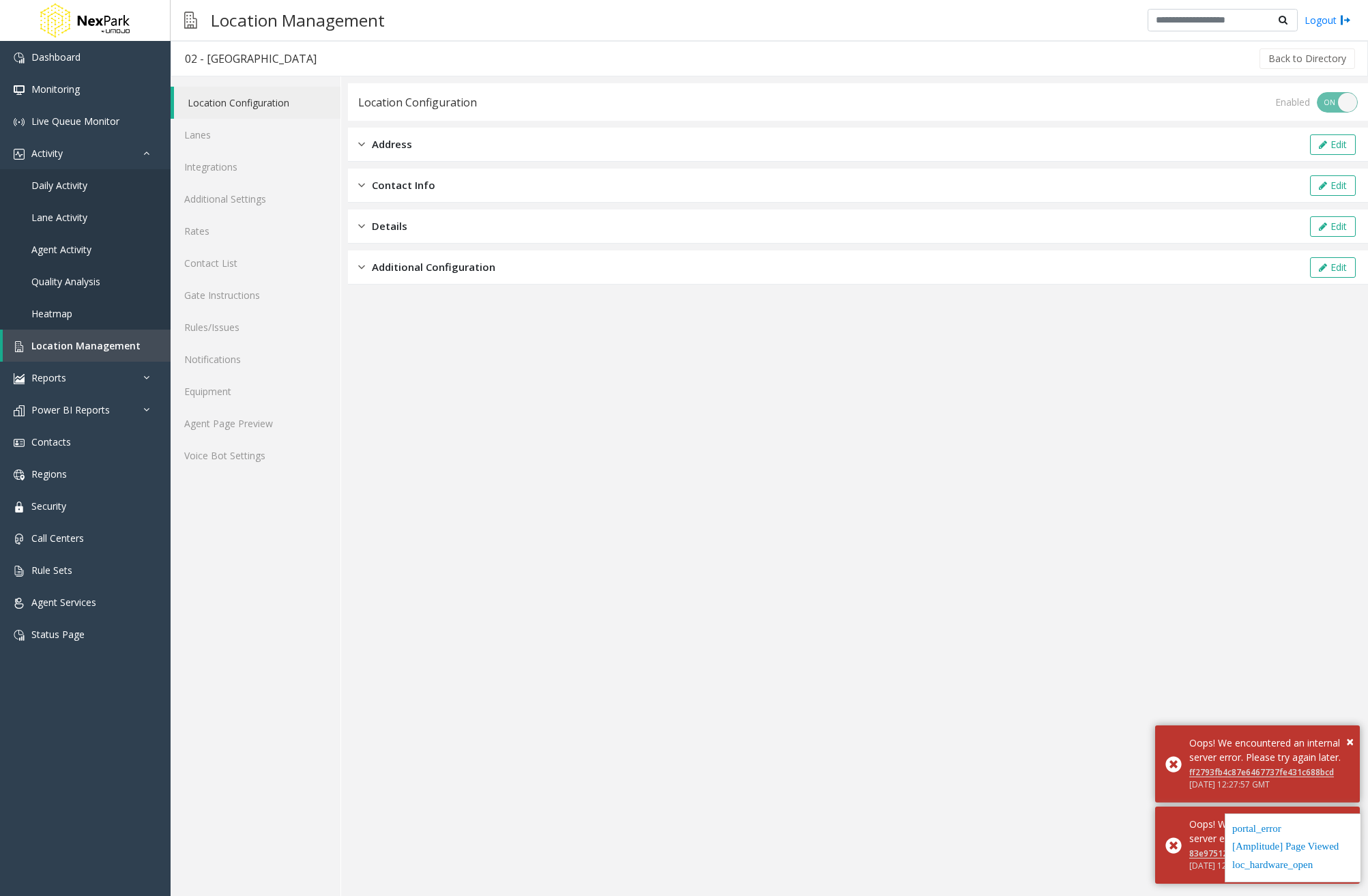
click at [447, 275] on div "Additional Configuration Edit" at bounding box center [858, 268] width 1020 height 34
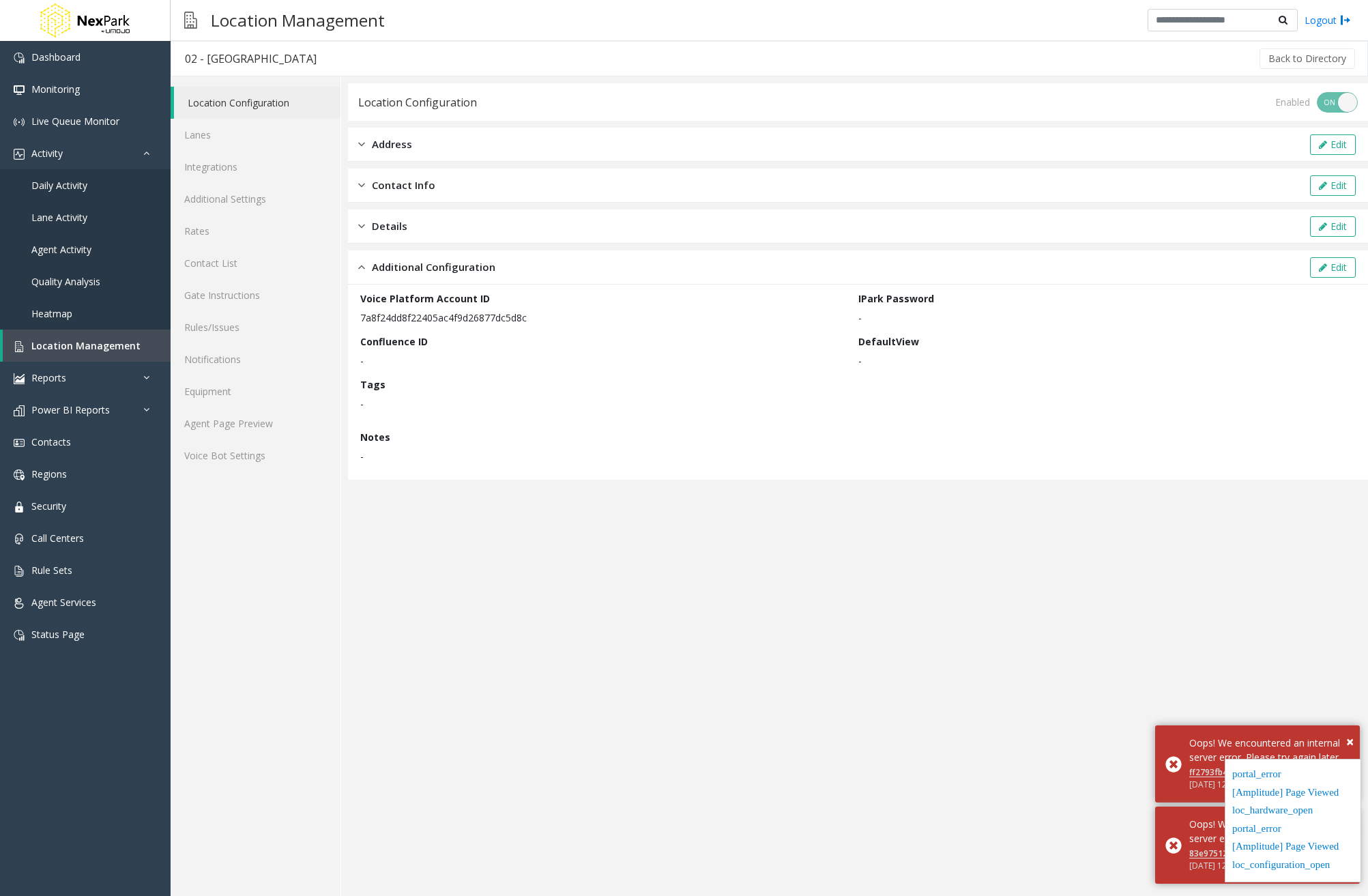
drag, startPoint x: 523, startPoint y: 316, endPoint x: 358, endPoint y: 320, distance: 165.0
click at [358, 320] on div "Voice Platform Account ID 7a8f24dd8f22405ac4f9d26877dc5d8c IPark Password - Con…" at bounding box center [858, 382] width 1020 height 195
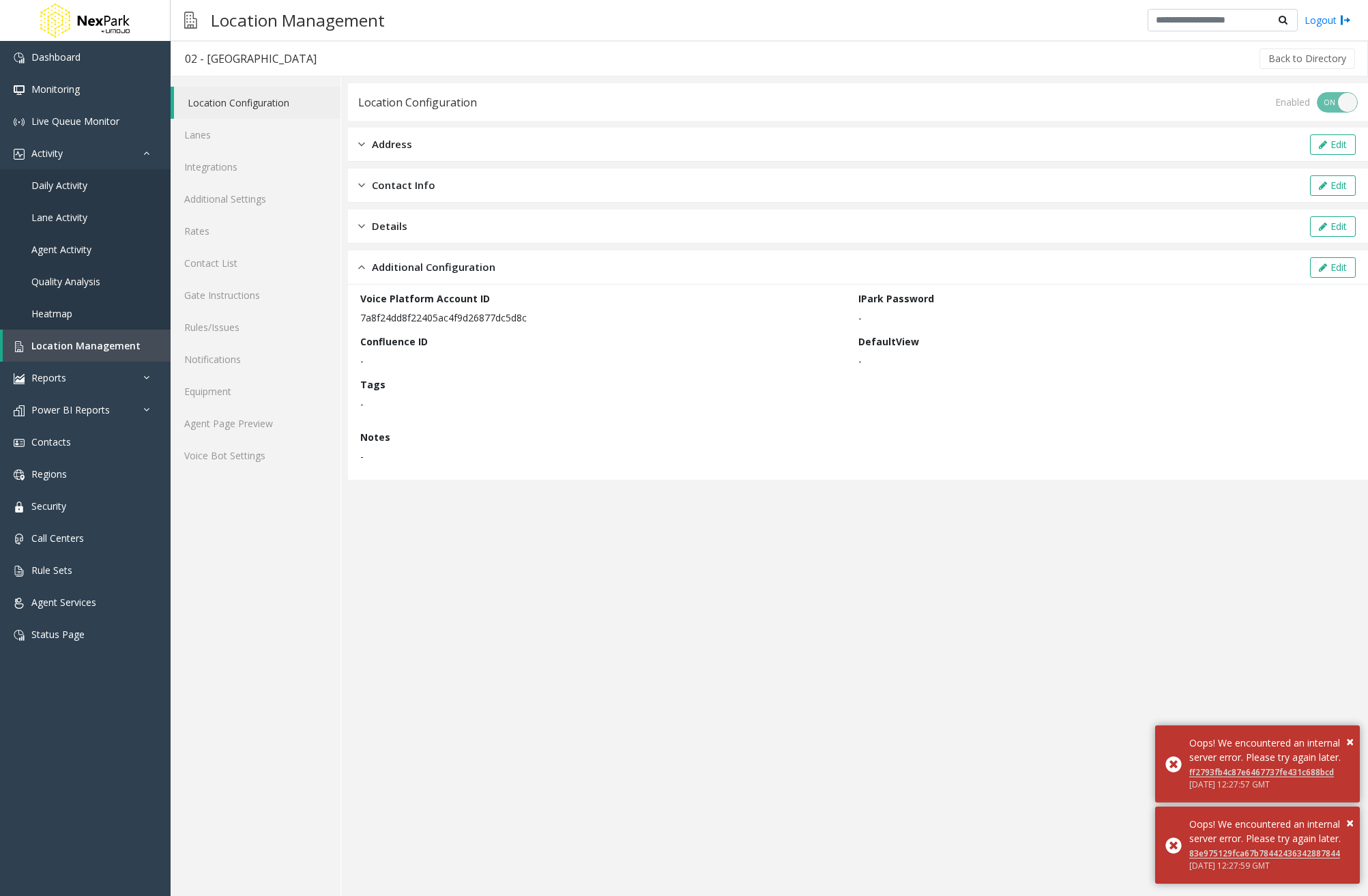
click at [572, 614] on app-location-configuration "Location Configuration Enabled ON OFF Address Edit Contact Info Edit Details Ed…" at bounding box center [858, 490] width 1020 height 812
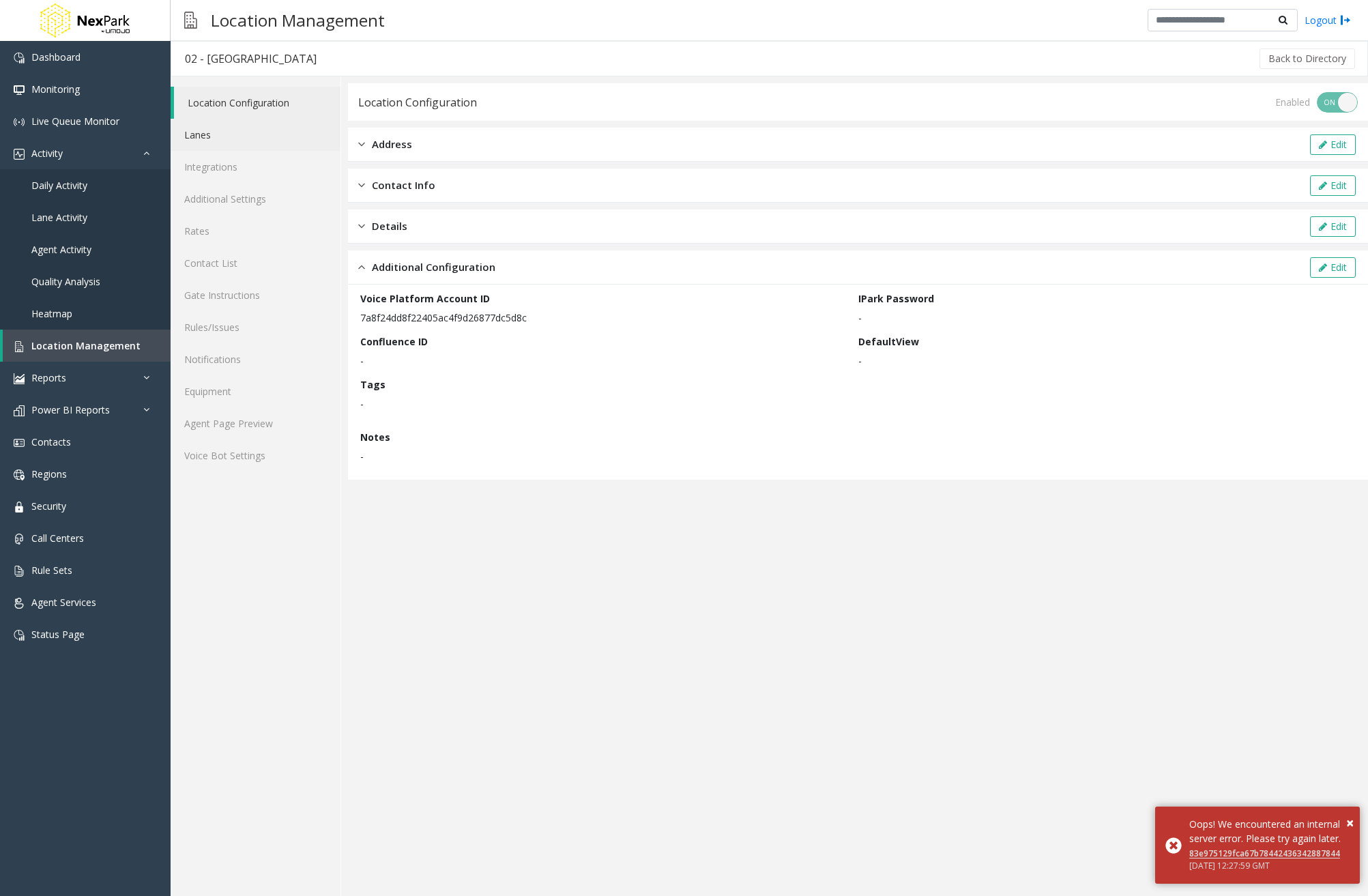
click at [230, 139] on link "Lanes" at bounding box center [256, 135] width 170 height 32
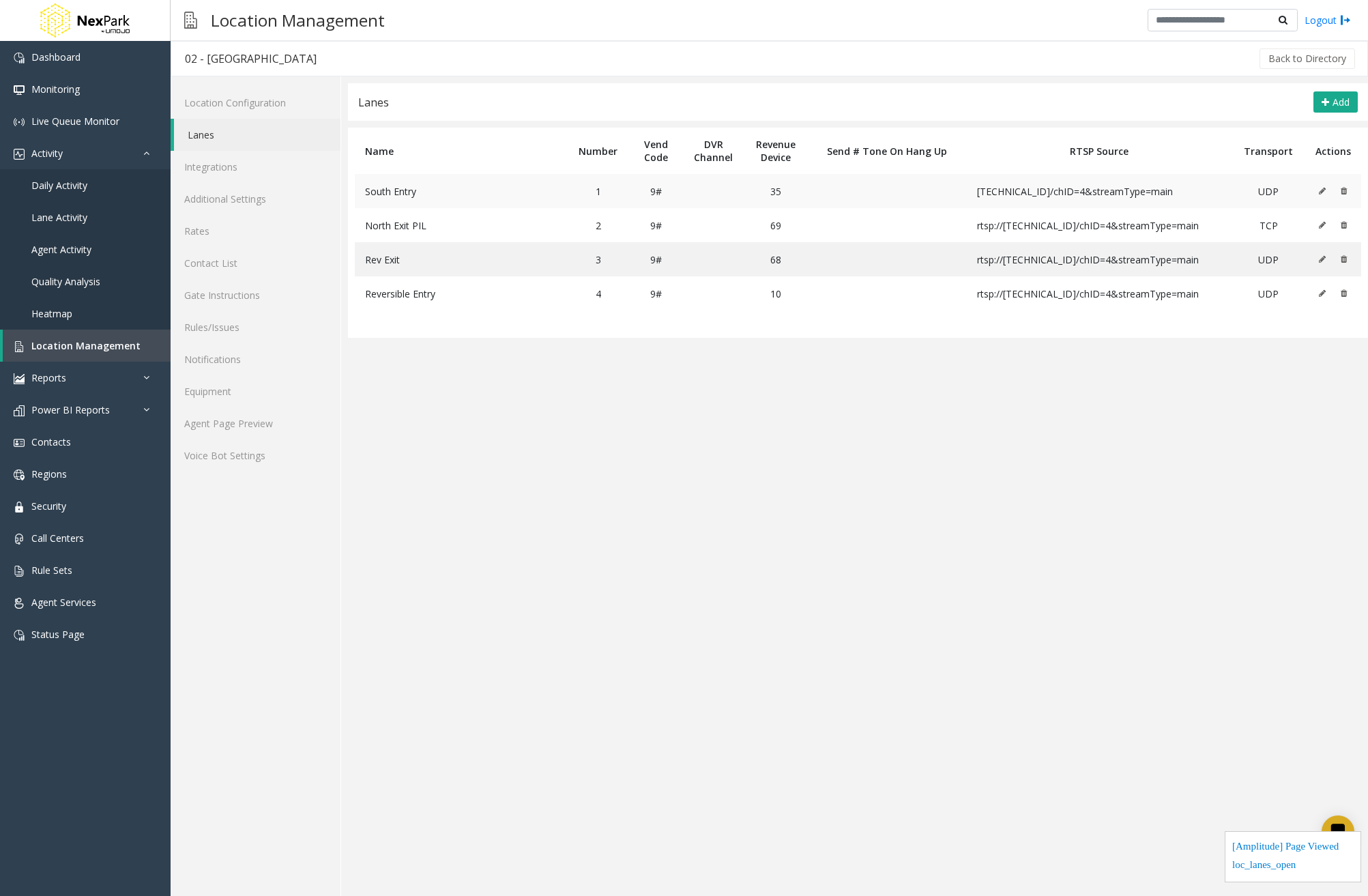
click at [1120, 189] on icon at bounding box center [1322, 191] width 7 height 8
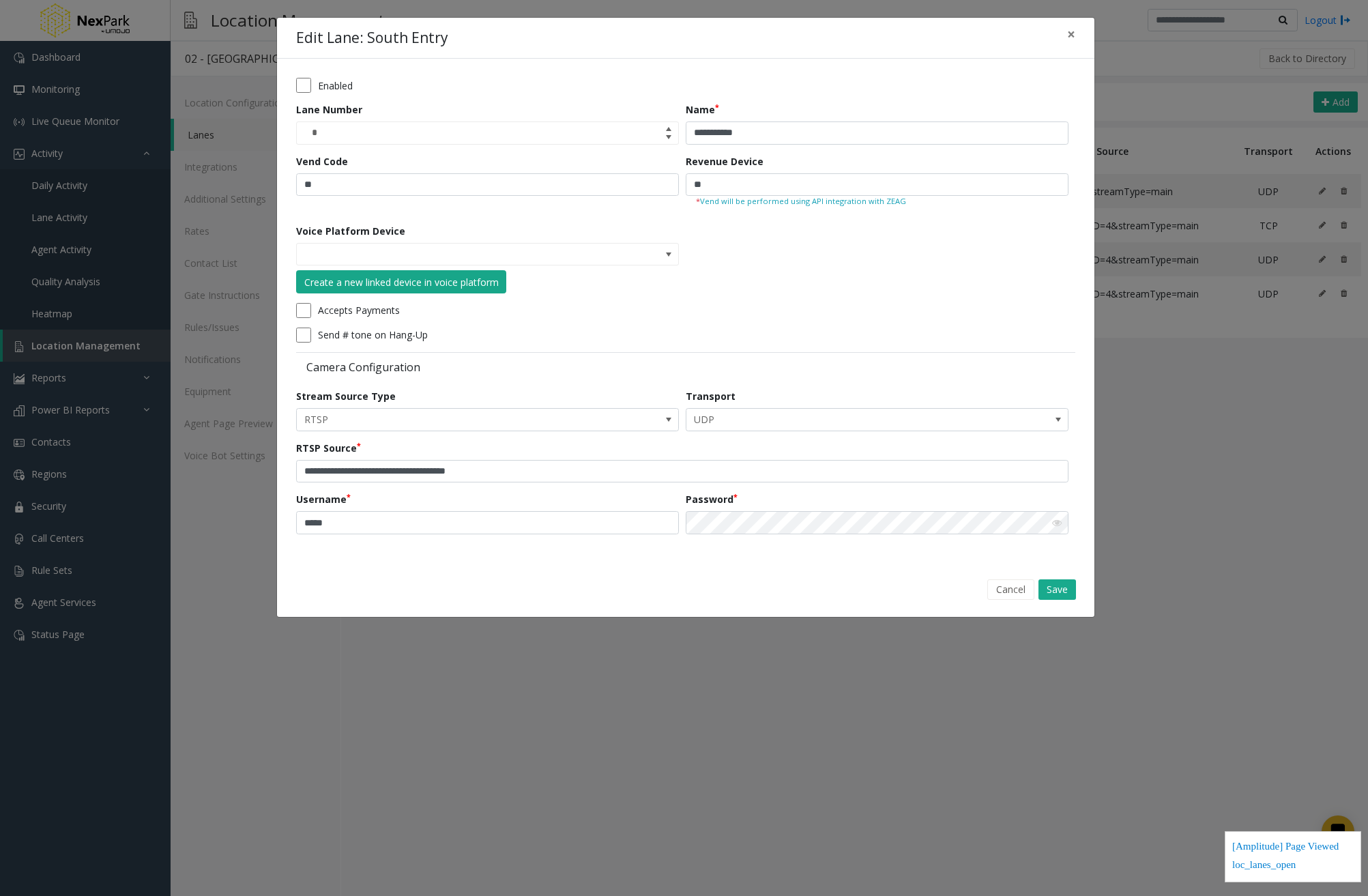
click at [476, 279] on div "Create a new linked device in voice platform" at bounding box center [401, 282] width 194 height 15
click at [603, 303] on div "Accepts Payments" at bounding box center [682, 310] width 772 height 15
click at [433, 279] on div "Create a new linked device in voice platform" at bounding box center [401, 282] width 194 height 15
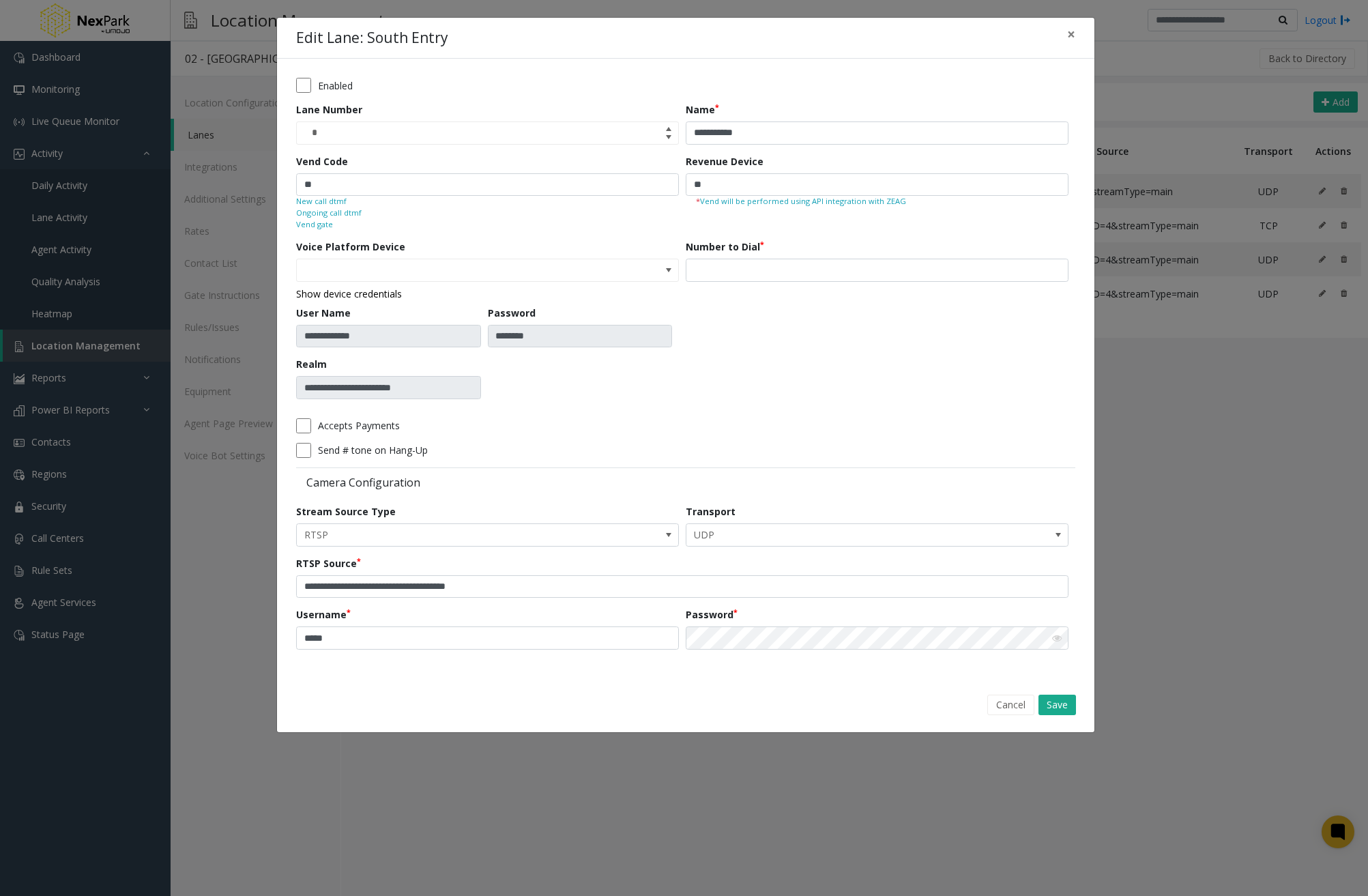
type input "**********"
drag, startPoint x: 522, startPoint y: 397, endPoint x: 285, endPoint y: 240, distance: 284.3
click at [285, 240] on div "**********" at bounding box center [685, 368] width 817 height 620
click at [945, 329] on div "Number to Dial" at bounding box center [880, 324] width 389 height 169
click at [1073, 34] on span "×" at bounding box center [1070, 34] width 8 height 19
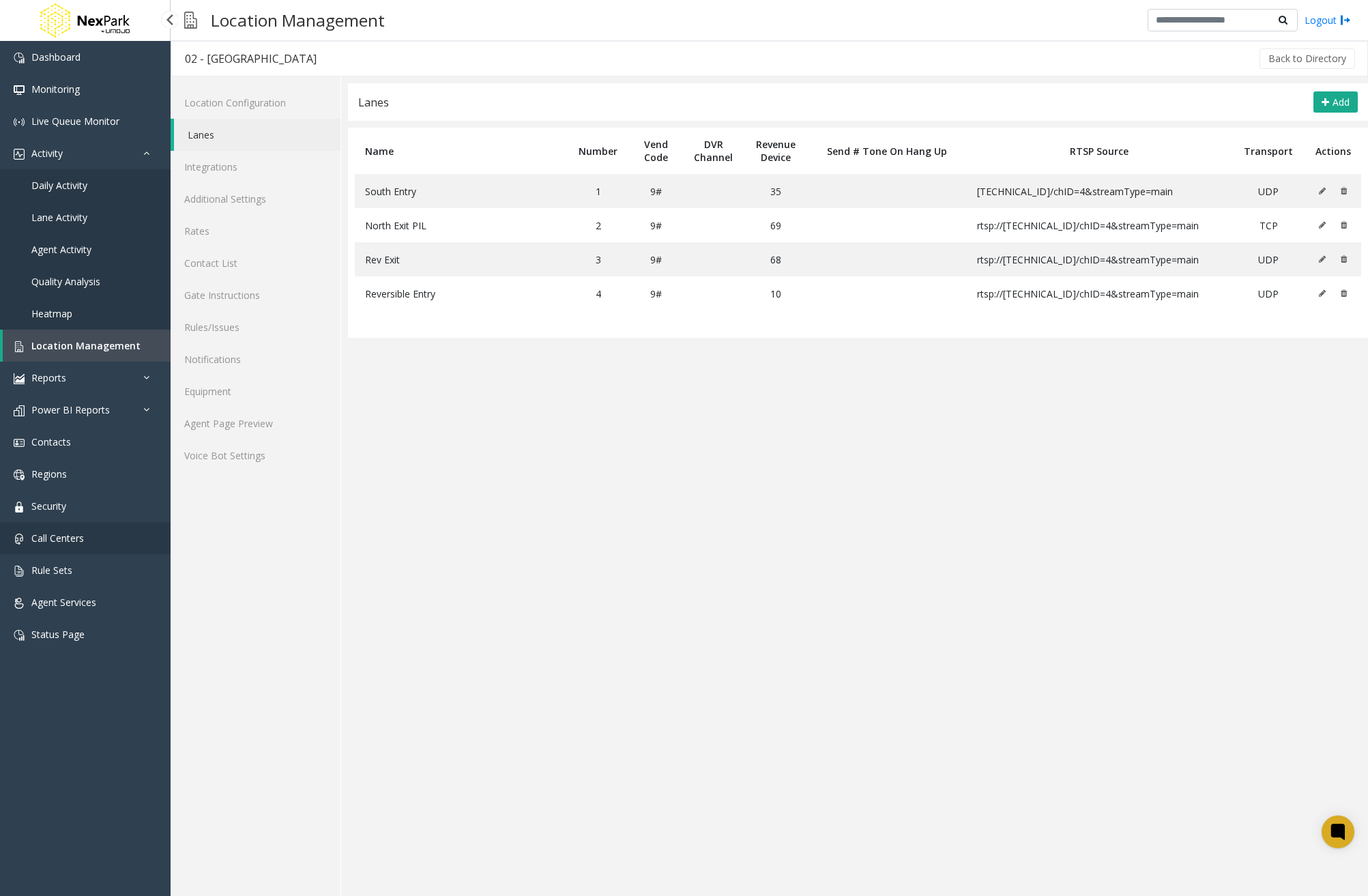
click at [111, 534] on link "Call Centers" at bounding box center [85, 538] width 171 height 32
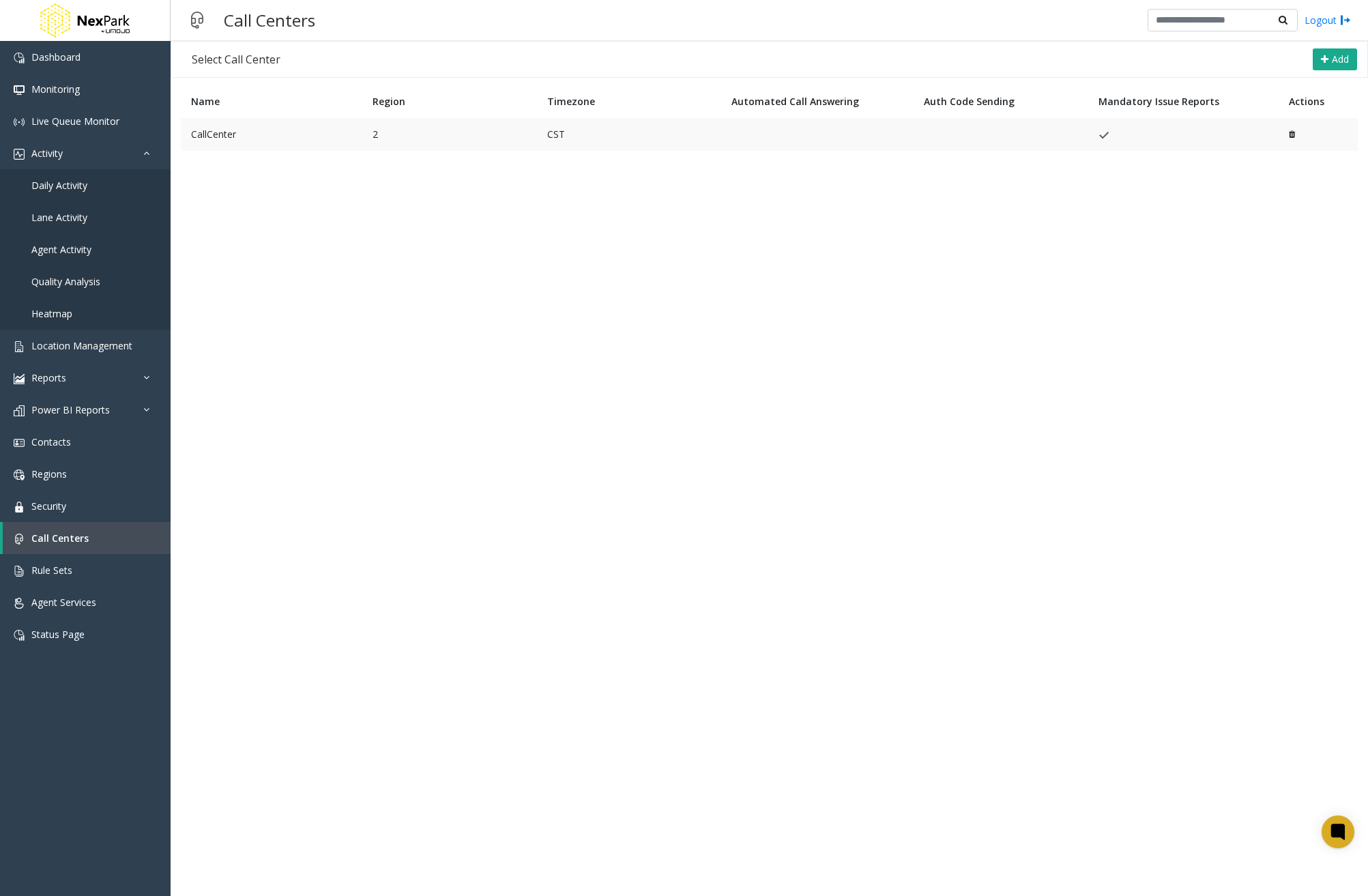
click at [300, 133] on td "CallCenter" at bounding box center [272, 134] width 182 height 33
